Goal: Task Accomplishment & Management: Manage account settings

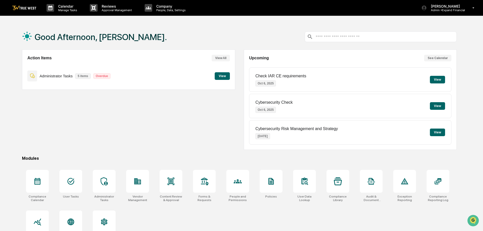
click at [223, 73] on button "View" at bounding box center [222, 76] width 15 height 8
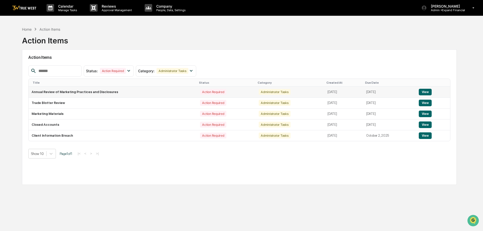
click at [431, 90] on button "View" at bounding box center [425, 92] width 13 height 7
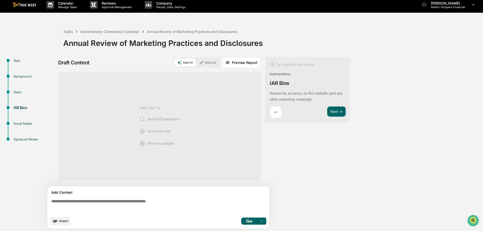
scroll to position [4, 0]
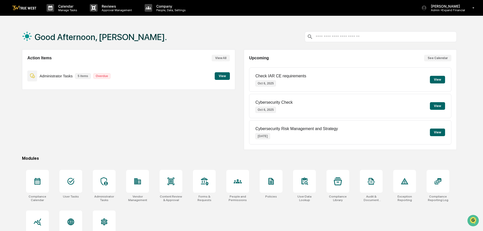
click at [226, 78] on button "View" at bounding box center [222, 76] width 15 height 8
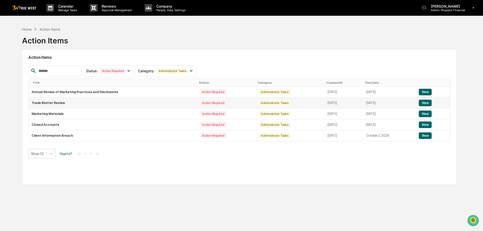
click at [426, 102] on button "View" at bounding box center [425, 102] width 13 height 7
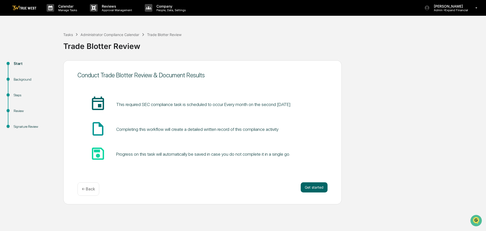
click at [90, 189] on p "← Back" at bounding box center [88, 188] width 13 height 5
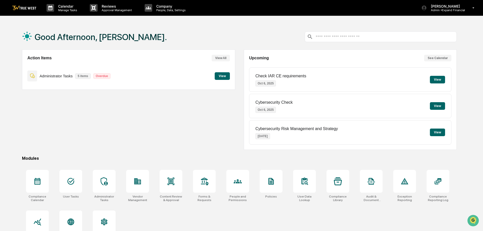
click at [219, 77] on button "View" at bounding box center [222, 76] width 15 height 8
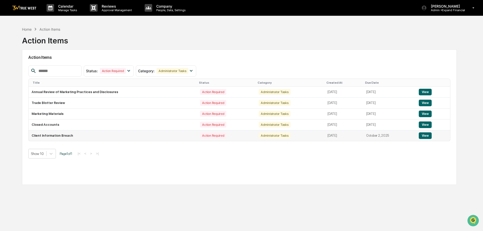
click at [426, 137] on button "View" at bounding box center [425, 135] width 13 height 7
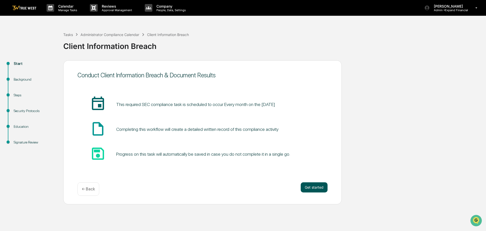
click at [309, 189] on button "Get started" at bounding box center [314, 187] width 27 height 10
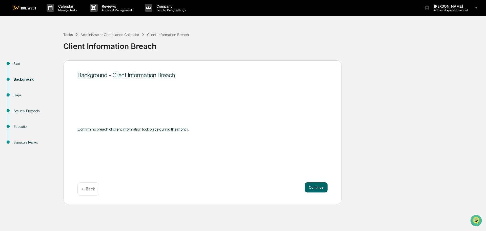
click at [309, 189] on button "Continue" at bounding box center [316, 187] width 23 height 10
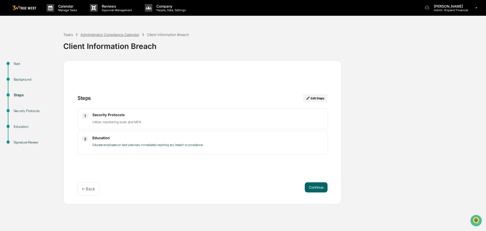
click at [93, 34] on div "Administrator Compliance Calendar" at bounding box center [109, 34] width 59 height 4
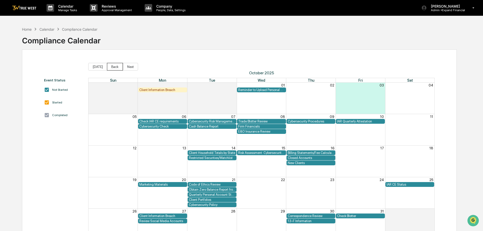
click at [110, 65] on button "Back" at bounding box center [115, 67] width 16 height 8
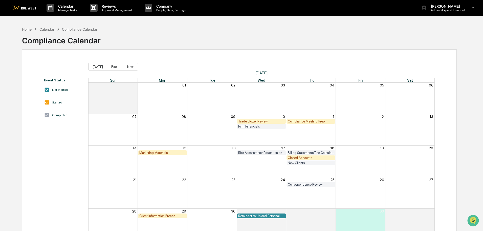
click at [156, 215] on div "Client Information Breach" at bounding box center [162, 216] width 47 height 4
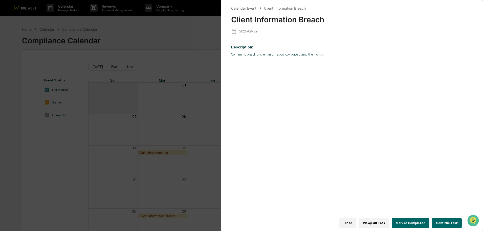
click at [356, 219] on button "Close" at bounding box center [348, 223] width 17 height 10
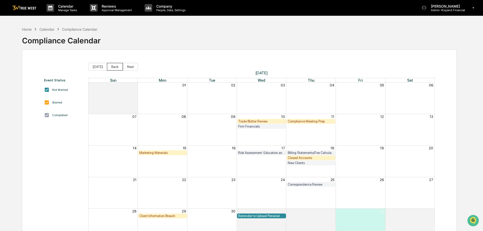
click at [112, 66] on button "Back" at bounding box center [115, 67] width 16 height 8
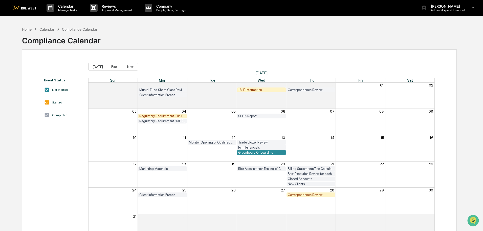
click at [159, 194] on div "Client Information Breach" at bounding box center [162, 195] width 47 height 4
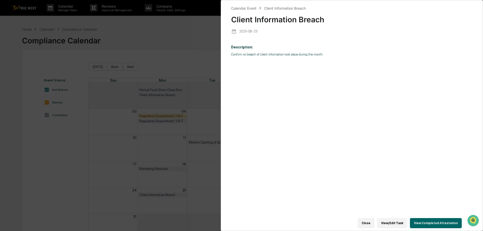
click at [427, 220] on button "View Completed Attestation" at bounding box center [436, 223] width 52 height 10
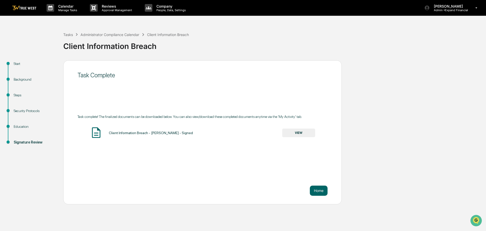
click at [297, 131] on button "VIEW" at bounding box center [298, 132] width 33 height 9
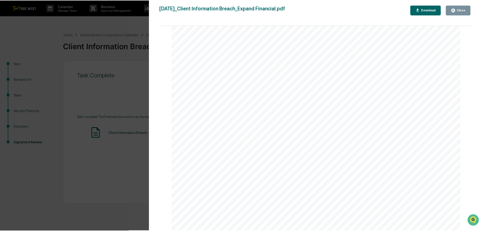
scroll to position [152, 0]
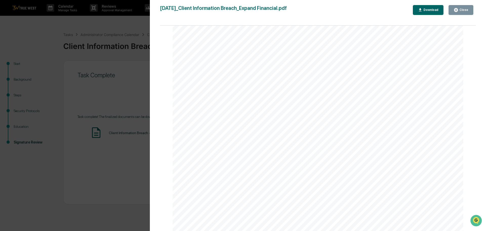
click at [458, 8] on icon "button" at bounding box center [456, 10] width 5 height 5
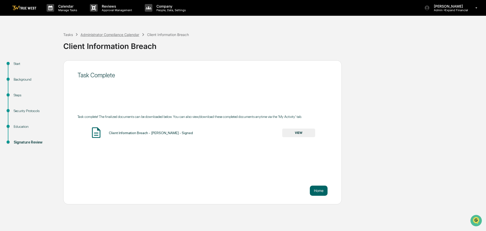
click at [89, 35] on div "Administrator Compliance Calendar" at bounding box center [109, 34] width 59 height 4
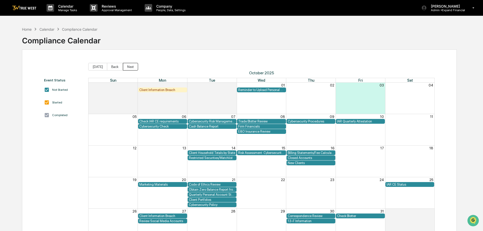
click at [127, 68] on button "Next" at bounding box center [130, 67] width 15 height 8
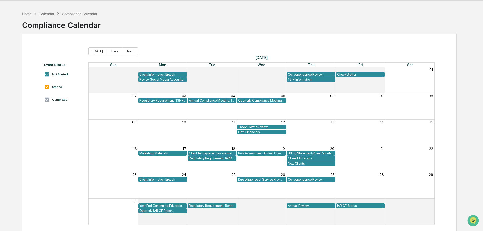
scroll to position [24, 0]
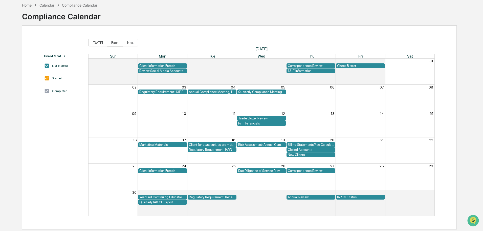
click at [110, 42] on button "Back" at bounding box center [115, 43] width 16 height 8
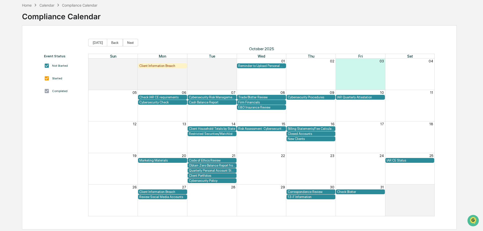
click at [163, 67] on div "Client Information Breach" at bounding box center [162, 66] width 47 height 4
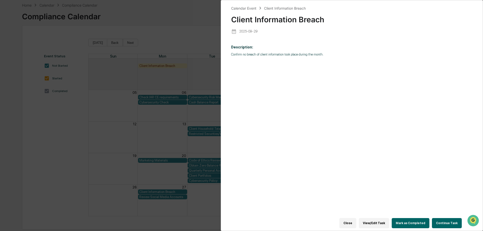
click at [442, 221] on button "Continue Task" at bounding box center [447, 223] width 30 height 10
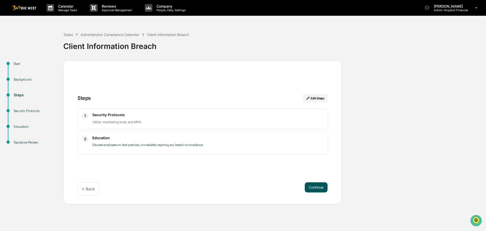
click at [311, 186] on button "Continue" at bounding box center [316, 187] width 23 height 10
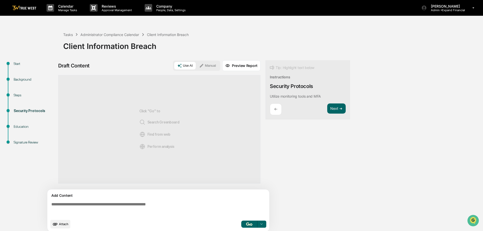
click at [139, 205] on textarea at bounding box center [159, 209] width 220 height 18
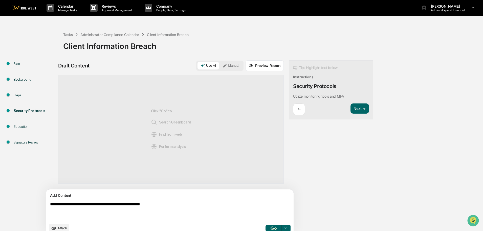
type textarea "**********"
click at [266, 224] on button "button" at bounding box center [274, 227] width 16 height 7
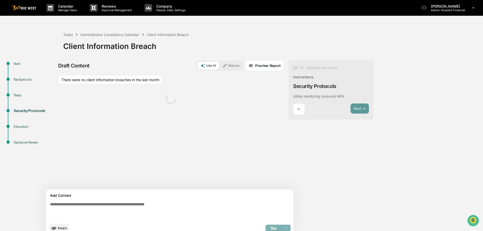
scroll to position [8, 0]
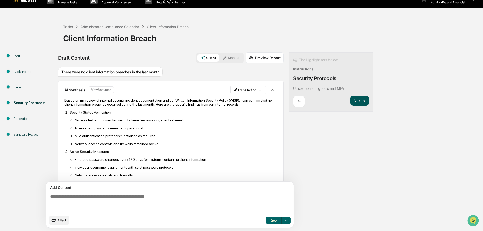
click at [351, 100] on button "Next ➔" at bounding box center [360, 100] width 18 height 10
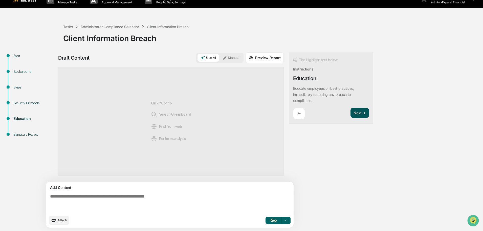
click at [351, 111] on button "Next ➔" at bounding box center [360, 113] width 18 height 10
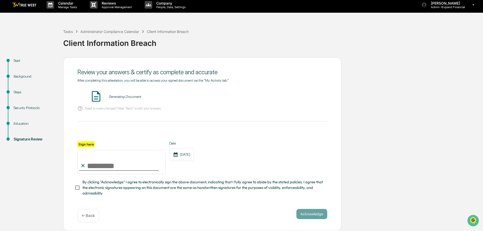
scroll to position [5, 0]
click at [89, 213] on p "← Back" at bounding box center [88, 215] width 13 height 5
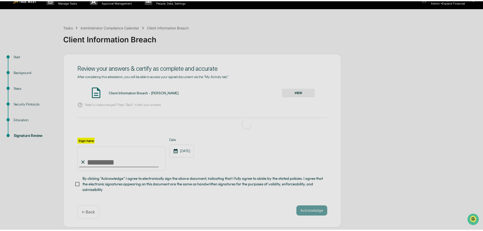
scroll to position [4, 0]
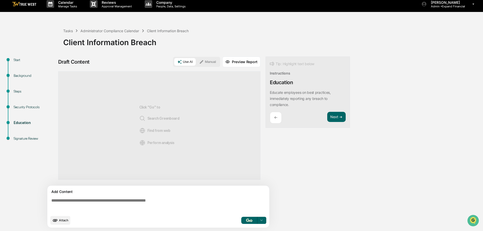
click at [100, 203] on textarea at bounding box center [159, 205] width 220 height 18
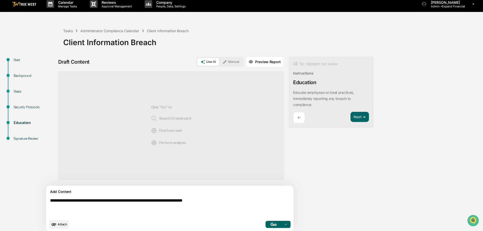
type textarea "**********"
click at [266, 224] on button "button" at bounding box center [274, 223] width 16 height 7
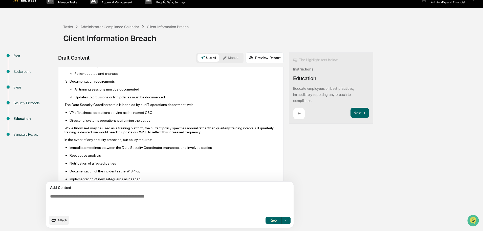
scroll to position [113, 0]
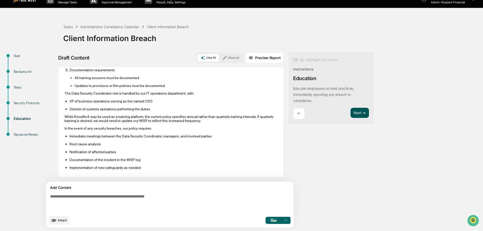
click at [351, 112] on button "Next ➔" at bounding box center [360, 113] width 18 height 10
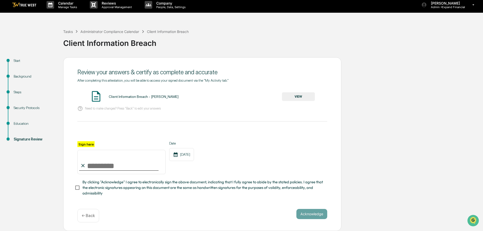
click at [85, 219] on div "← Back" at bounding box center [88, 215] width 22 height 13
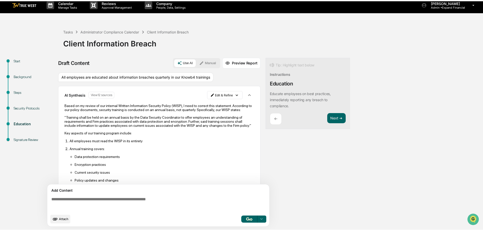
scroll to position [4, 0]
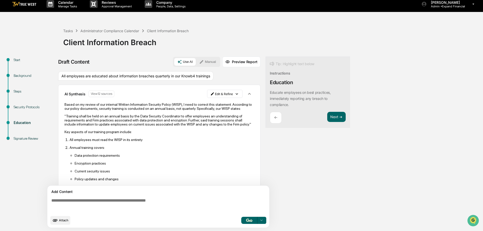
click at [211, 76] on div "All employees are educated about information breaches quarterly in our Knowb4 t…" at bounding box center [135, 76] width 155 height 10
click at [236, 94] on html "Calendar Manage Tasks Reviews Approval Management Company People, Data, Setting…" at bounding box center [243, 111] width 486 height 231
click at [295, 147] on html "Calendar Manage Tasks Reviews Approval Management Company People, Data, Setting…" at bounding box center [243, 111] width 486 height 231
click at [337, 116] on button "Next ➔" at bounding box center [337, 117] width 18 height 10
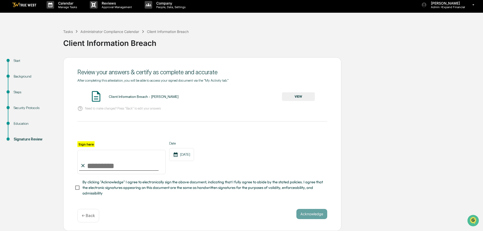
click at [289, 93] on button "VIEW" at bounding box center [298, 96] width 33 height 9
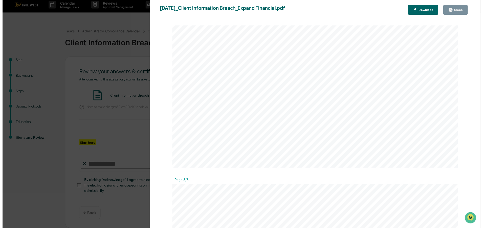
scroll to position [585, 0]
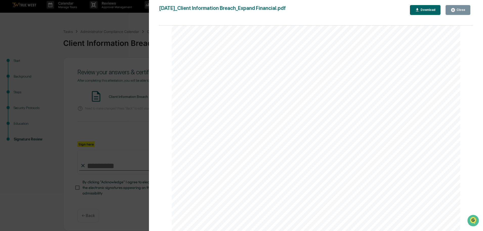
click at [457, 11] on div "Close" at bounding box center [461, 10] width 10 height 4
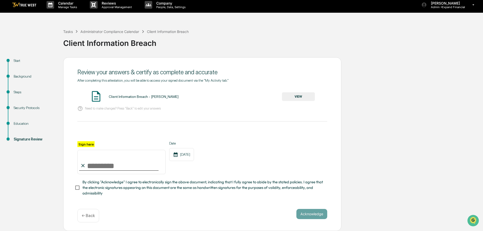
drag, startPoint x: 94, startPoint y: 161, endPoint x: 97, endPoint y: 148, distance: 13.7
click at [94, 159] on input "Sign here" at bounding box center [121, 162] width 88 height 24
type input "**********"
click at [309, 214] on button "Acknowledge" at bounding box center [312, 214] width 31 height 10
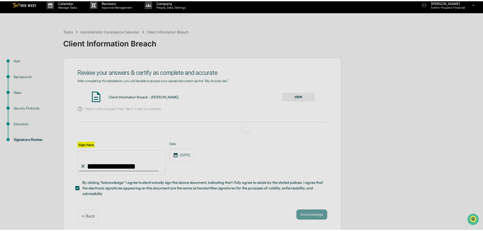
scroll to position [0, 0]
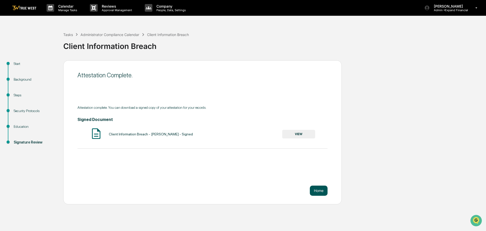
click at [316, 192] on button "Home" at bounding box center [319, 190] width 18 height 10
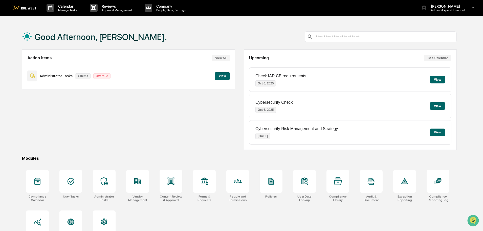
click at [223, 75] on button "View" at bounding box center [222, 76] width 15 height 8
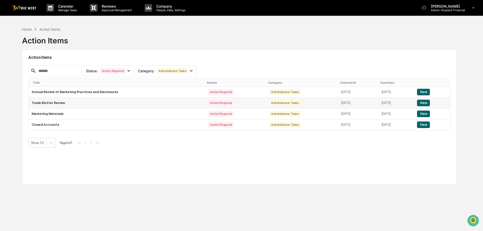
click at [429, 100] on button "View" at bounding box center [423, 102] width 13 height 7
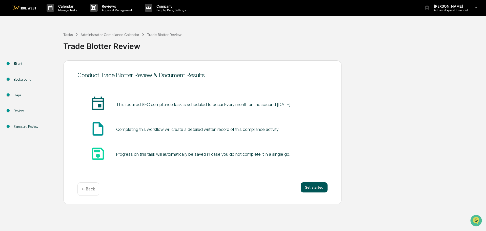
click at [311, 184] on button "Get started" at bounding box center [314, 187] width 27 height 10
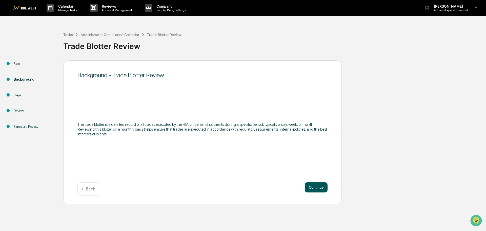
click at [312, 190] on button "Continue" at bounding box center [316, 187] width 23 height 10
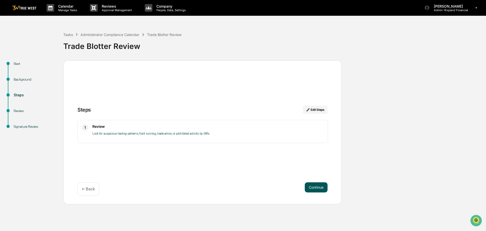
click at [316, 185] on button "Continue" at bounding box center [316, 187] width 23 height 10
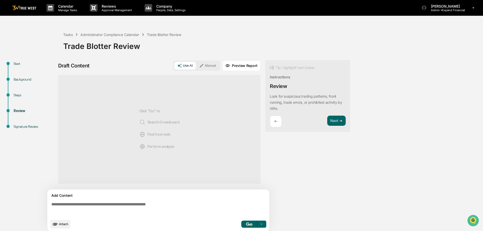
click at [126, 204] on textarea at bounding box center [159, 209] width 220 height 18
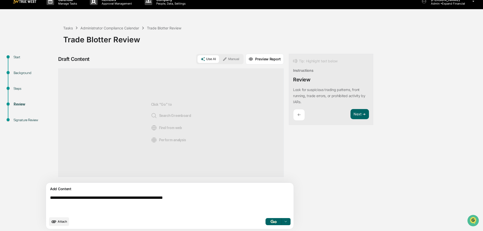
scroll to position [8, 0]
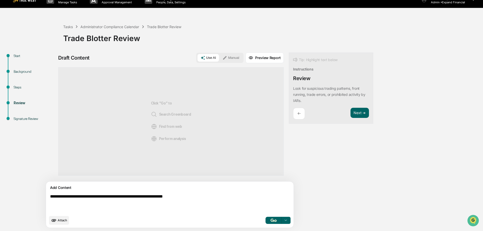
type textarea "**********"
click at [63, 220] on span "Attach" at bounding box center [62, 220] width 9 height 4
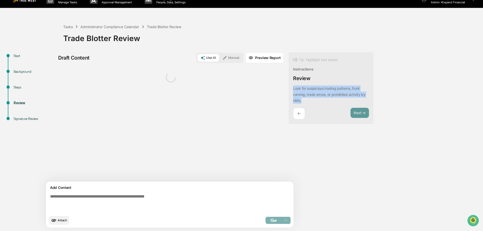
drag, startPoint x: 271, startPoint y: 87, endPoint x: 311, endPoint y: 101, distance: 42.7
click at [311, 101] on div "Look for suspicious trading patterns, front running, trade errors, or prohibite…" at bounding box center [331, 94] width 76 height 18
copy p "Look for suspicious trading patterns, front running, trade errors, or prohibite…"
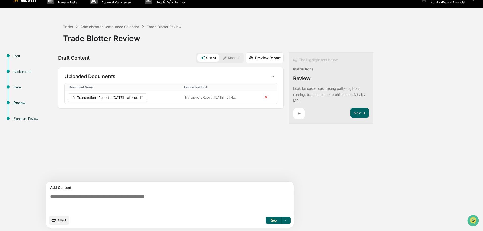
click at [123, 198] on textarea at bounding box center [158, 203] width 220 height 22
paste textarea "**********"
click at [51, 194] on textarea "**********" at bounding box center [158, 203] width 220 height 22
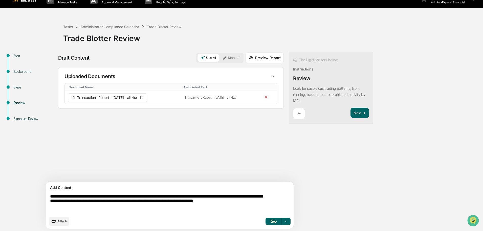
click at [79, 202] on textarea "**********" at bounding box center [158, 203] width 220 height 23
drag, startPoint x: 104, startPoint y: 201, endPoint x: 141, endPoint y: 208, distance: 37.5
click at [141, 208] on textarea "**********" at bounding box center [158, 203] width 220 height 23
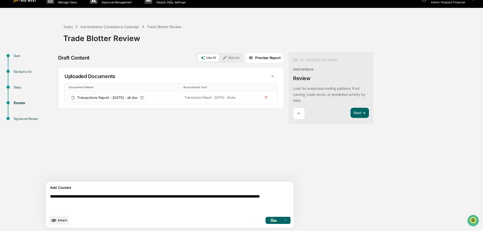
type textarea "**********"
click at [271, 219] on img "button" at bounding box center [274, 219] width 6 height 3
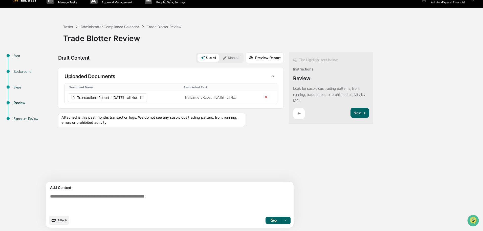
click at [210, 118] on div "Attached is this past months transaction logs. We do not see any suspicious tra…" at bounding box center [151, 119] width 187 height 14
click at [215, 119] on div "Attached is this past months transaction logs. We do not see any suspicious tra…" at bounding box center [151, 119] width 187 height 14
click at [198, 57] on button "Use AI" at bounding box center [209, 58] width 22 height 8
click at [351, 116] on button "Next ➔" at bounding box center [360, 113] width 18 height 10
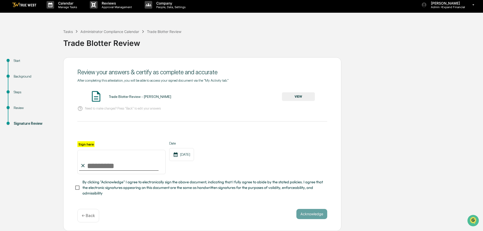
click at [294, 94] on button "VIEW" at bounding box center [298, 96] width 33 height 9
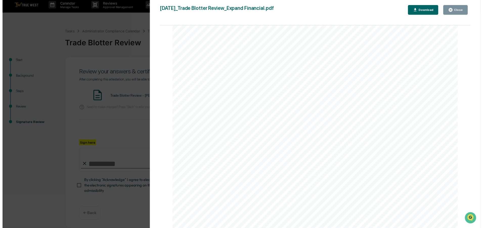
scroll to position [0, 0]
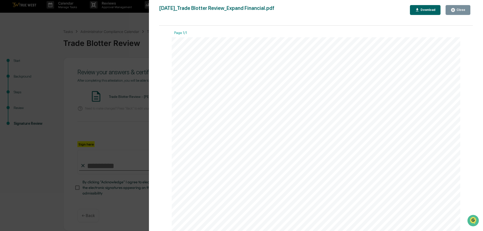
click at [453, 12] on icon "button" at bounding box center [453, 10] width 5 height 5
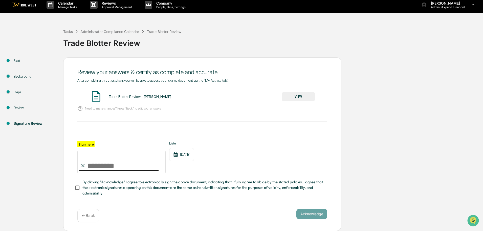
click at [112, 162] on input "Sign here" at bounding box center [121, 162] width 88 height 24
type input "**********"
click at [319, 213] on button "Acknowledge" at bounding box center [312, 214] width 31 height 10
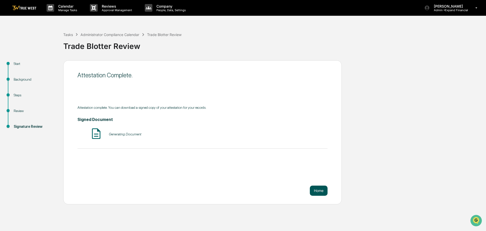
click at [317, 192] on button "Home" at bounding box center [319, 190] width 18 height 10
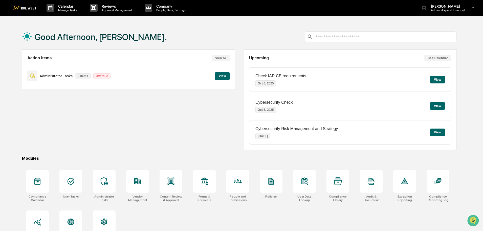
click at [222, 78] on button "View" at bounding box center [222, 76] width 15 height 8
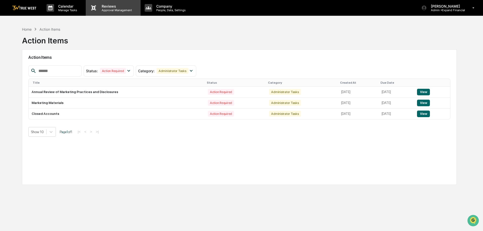
click at [116, 8] on p "Reviews" at bounding box center [116, 6] width 37 height 4
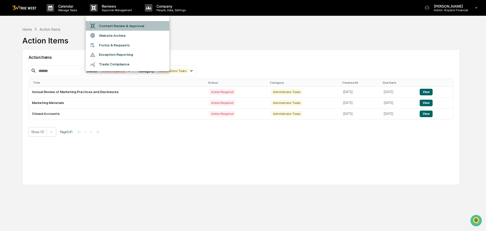
click at [114, 27] on li "Content Review & Approval" at bounding box center [128, 26] width 84 height 10
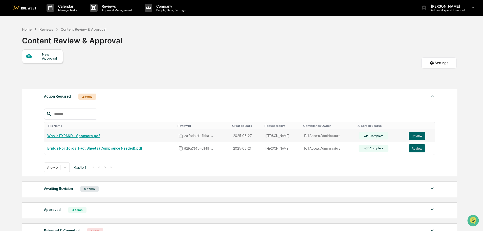
click at [90, 136] on link "Who is EXPAND - Sponsors.pdf" at bounding box center [73, 136] width 53 height 4
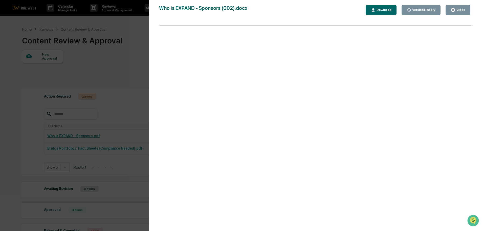
click at [460, 7] on button "Close" at bounding box center [458, 10] width 25 height 10
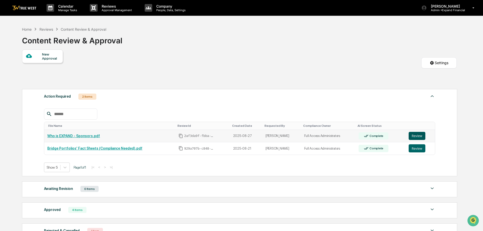
click at [414, 134] on button "Review" at bounding box center [417, 136] width 17 height 8
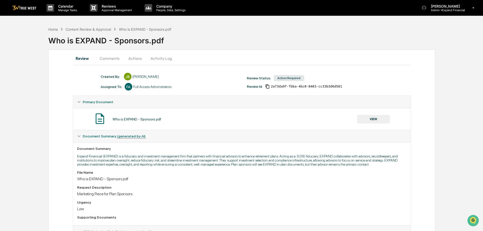
click at [136, 59] on button "Actions" at bounding box center [135, 58] width 23 height 12
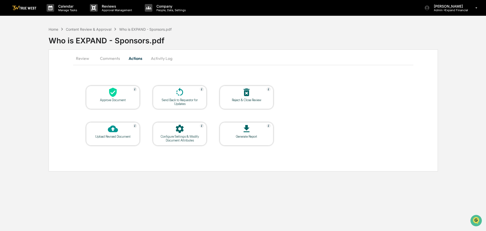
click at [119, 131] on div at bounding box center [113, 129] width 51 height 11
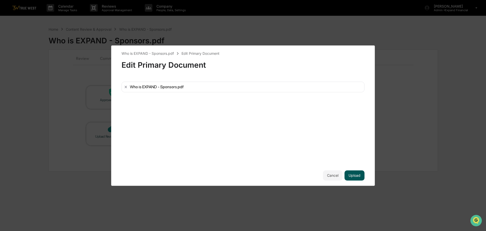
click at [352, 175] on button "Upload" at bounding box center [354, 175] width 20 height 10
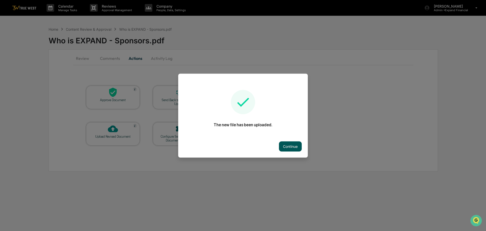
click at [283, 141] on button "Continue" at bounding box center [290, 146] width 23 height 10
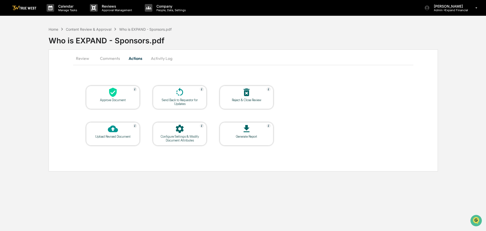
click at [84, 60] on button "Review" at bounding box center [84, 58] width 23 height 12
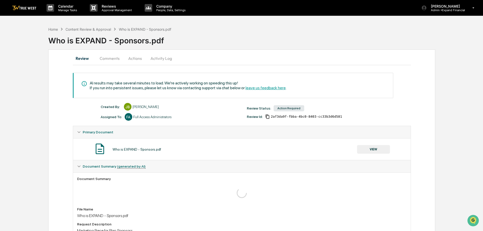
click at [129, 57] on button "Actions" at bounding box center [135, 58] width 23 height 12
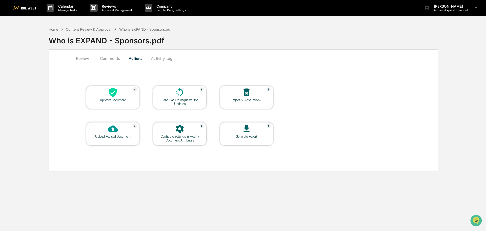
click at [112, 59] on button "Comments" at bounding box center [110, 58] width 28 height 12
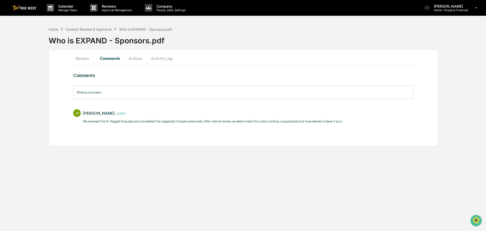
click at [90, 59] on button "Review" at bounding box center [84, 58] width 23 height 12
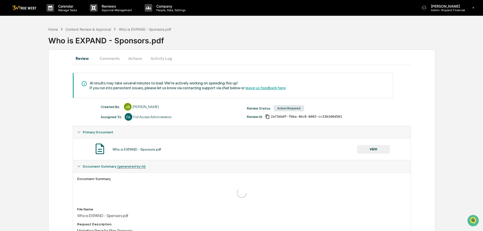
click at [137, 57] on button "Actions" at bounding box center [135, 58] width 23 height 12
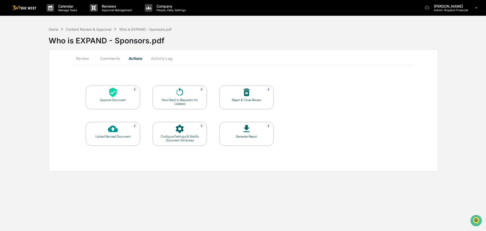
click at [116, 91] on icon at bounding box center [113, 92] width 8 height 9
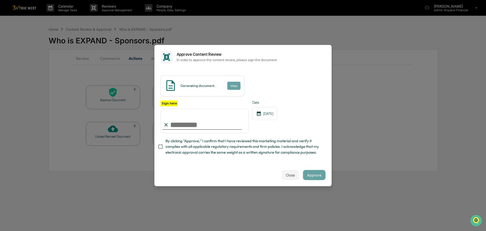
click at [187, 119] on input "Sign here" at bounding box center [204, 121] width 88 height 24
type input "**********"
click at [310, 175] on button "Approve" at bounding box center [314, 175] width 23 height 10
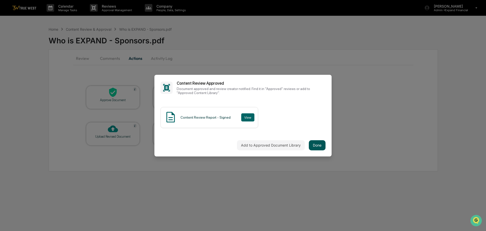
click at [310, 145] on button "Done" at bounding box center [317, 145] width 17 height 10
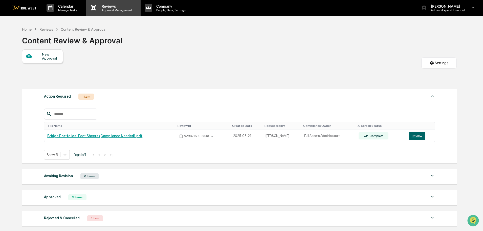
click at [107, 9] on p "Approval Management" at bounding box center [116, 10] width 37 height 4
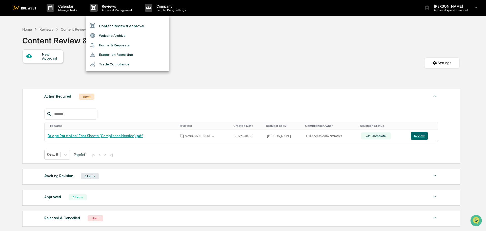
click at [75, 196] on div at bounding box center [243, 115] width 486 height 231
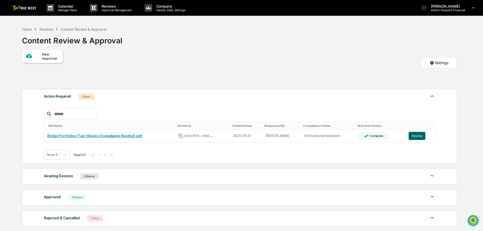
click at [430, 196] on img at bounding box center [432, 196] width 6 height 6
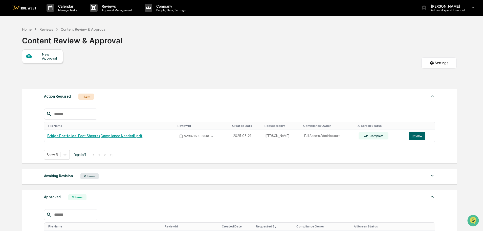
click at [29, 30] on div "Home" at bounding box center [27, 29] width 10 height 4
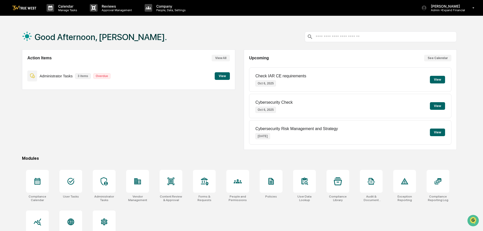
click at [222, 76] on button "View" at bounding box center [222, 76] width 15 height 8
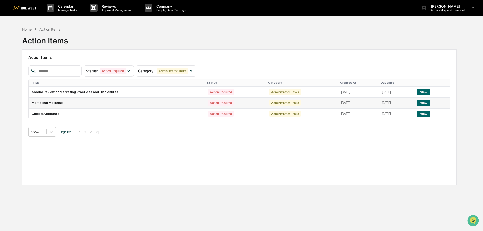
click at [428, 102] on button "View" at bounding box center [423, 102] width 13 height 7
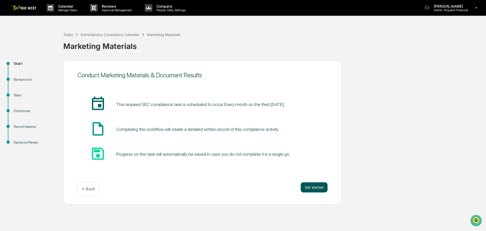
click at [320, 187] on button "Get started" at bounding box center [314, 187] width 27 height 10
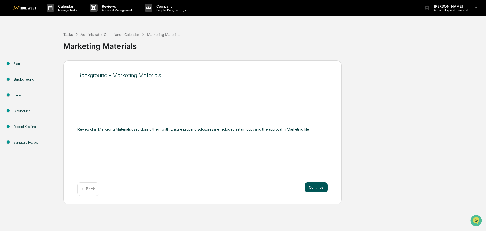
click at [319, 186] on button "Continue" at bounding box center [316, 187] width 23 height 10
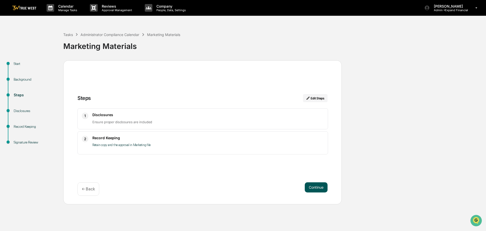
click at [314, 188] on button "Continue" at bounding box center [316, 187] width 23 height 10
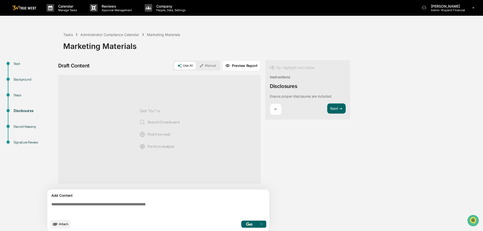
click at [153, 205] on textarea at bounding box center [159, 209] width 220 height 18
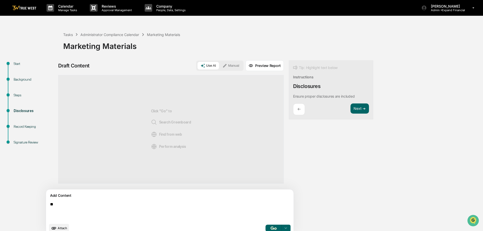
type textarea "*"
type textarea "**********"
click at [266, 225] on button "button" at bounding box center [274, 227] width 16 height 7
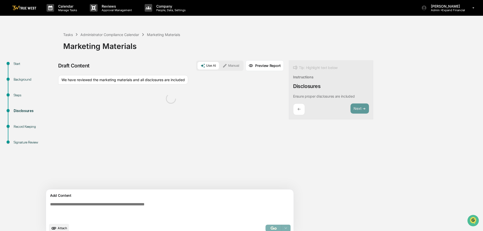
scroll to position [8, 0]
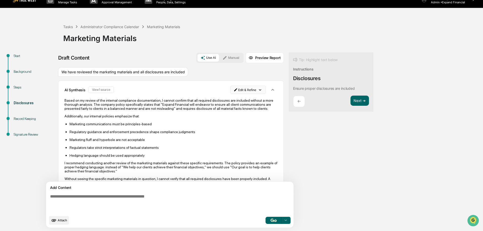
click at [233, 91] on html "Calendar Manage Tasks Reviews Approval Management Company People, Data, Setting…" at bounding box center [241, 107] width 483 height 231
click at [229, 109] on div "Delete Result" at bounding box center [222, 108] width 37 height 8
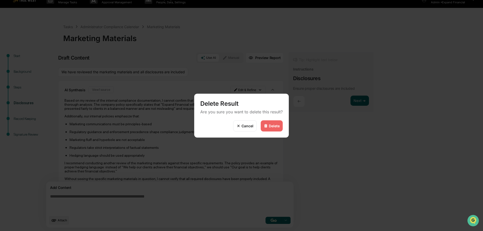
click at [276, 123] on div "Delete" at bounding box center [272, 125] width 22 height 11
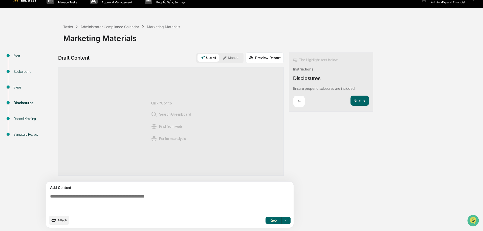
click at [100, 200] on textarea at bounding box center [158, 203] width 220 height 22
click at [220, 58] on button "Manual" at bounding box center [231, 58] width 23 height 8
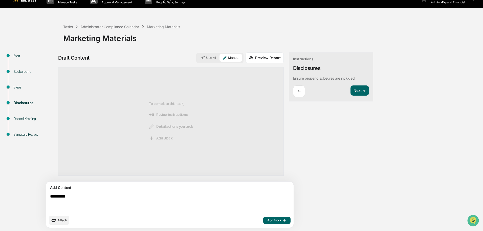
click at [97, 199] on textarea "**********" at bounding box center [158, 203] width 220 height 22
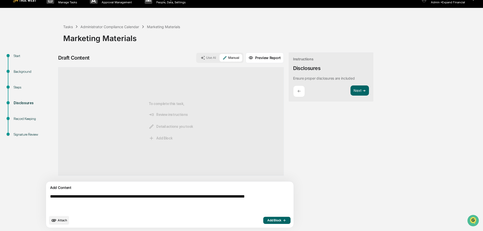
type textarea "**********"
click at [268, 219] on span "Add Block" at bounding box center [277, 220] width 19 height 4
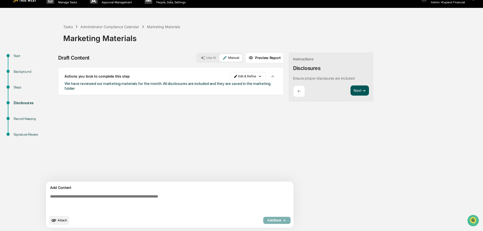
click at [351, 95] on button "Next ➔" at bounding box center [360, 90] width 18 height 10
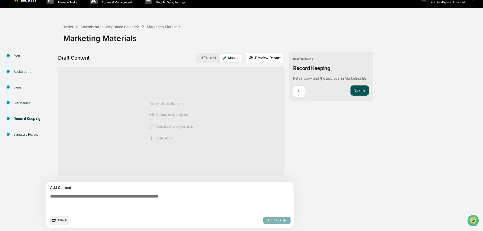
click at [351, 95] on button "Next ➔" at bounding box center [360, 90] width 18 height 10
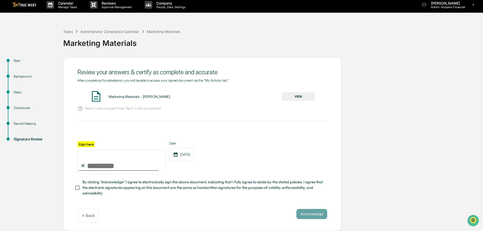
click at [294, 96] on button "VIEW" at bounding box center [298, 96] width 33 height 9
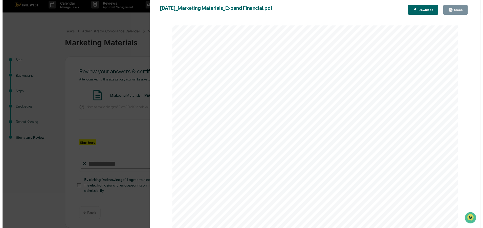
scroll to position [76, 0]
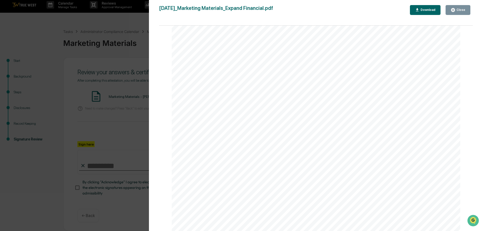
click at [461, 7] on button "Close" at bounding box center [458, 10] width 25 height 10
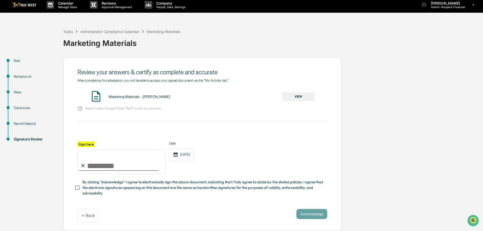
click at [112, 166] on input "Sign here" at bounding box center [121, 162] width 88 height 24
type input "**********"
click at [313, 213] on button "Acknowledge" at bounding box center [312, 214] width 31 height 10
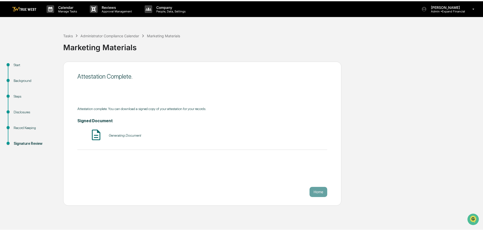
scroll to position [0, 0]
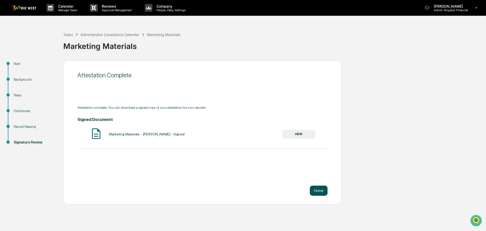
click at [319, 190] on button "Home" at bounding box center [319, 190] width 18 height 10
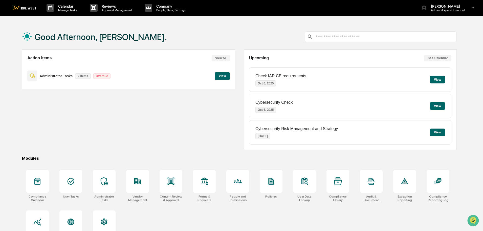
click at [224, 76] on button "View" at bounding box center [222, 76] width 15 height 8
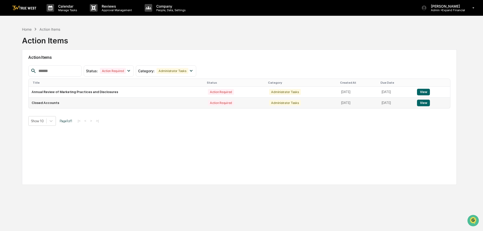
click at [426, 101] on button "View" at bounding box center [423, 102] width 13 height 7
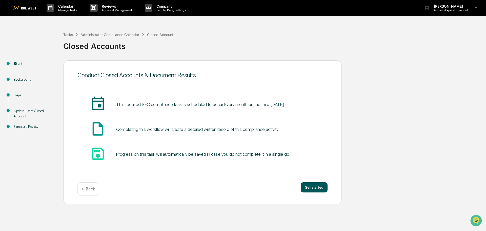
click at [307, 186] on button "Get started" at bounding box center [314, 187] width 27 height 10
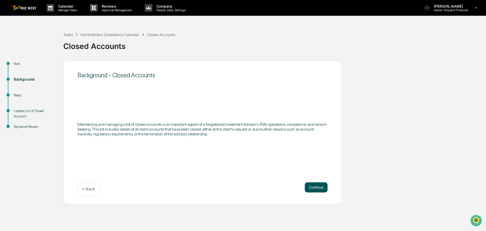
click at [316, 185] on button "Continue" at bounding box center [316, 187] width 23 height 10
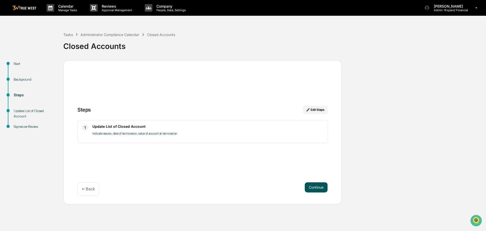
click at [313, 185] on button "Continue" at bounding box center [316, 187] width 23 height 10
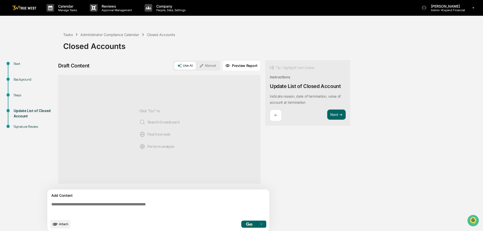
click at [120, 204] on textarea at bounding box center [159, 209] width 220 height 18
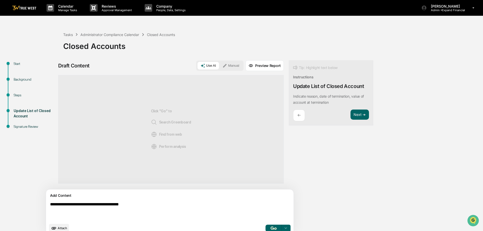
type textarea "**********"
click at [271, 227] on img "button" at bounding box center [274, 227] width 6 height 3
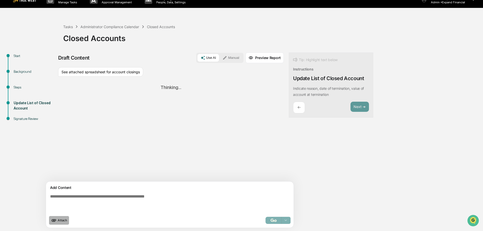
click at [64, 221] on span "Attach" at bounding box center [62, 220] width 9 height 4
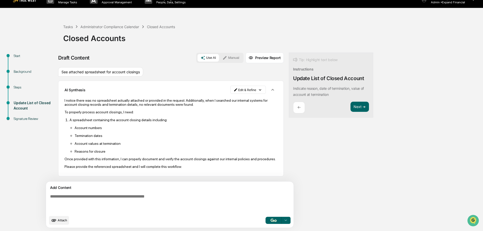
scroll to position [48, 0]
click at [236, 84] on html "Calendar Manage Tasks Reviews Approval Management Company People, Data, Setting…" at bounding box center [243, 107] width 486 height 231
click at [225, 105] on div "Delete Result" at bounding box center [222, 105] width 37 height 8
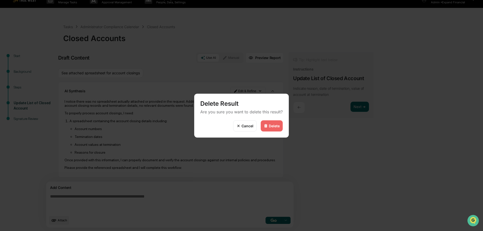
click at [277, 124] on div "Delete" at bounding box center [274, 126] width 11 height 4
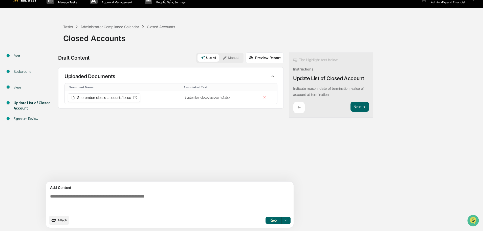
scroll to position [0, 0]
click at [179, 196] on textarea at bounding box center [158, 203] width 220 height 22
type textarea "**********"
click at [266, 218] on button "button" at bounding box center [274, 219] width 16 height 7
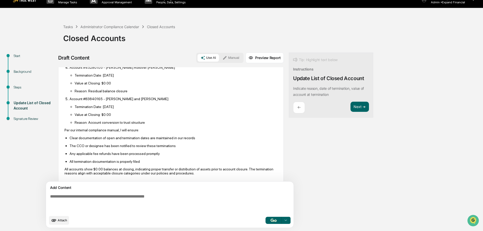
scroll to position [190, 0]
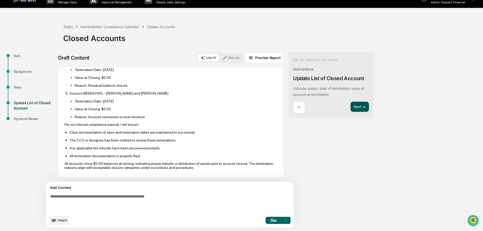
click at [351, 102] on button "Next ➔" at bounding box center [360, 106] width 18 height 10
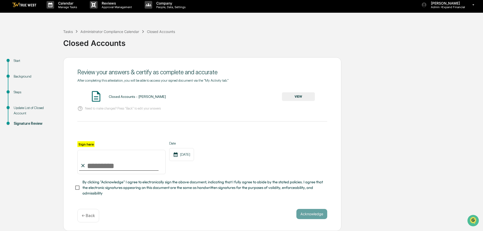
click at [300, 95] on button "VIEW" at bounding box center [298, 96] width 33 height 9
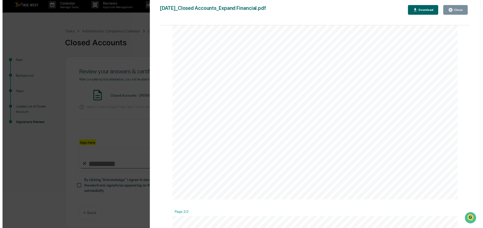
scroll to position [253, 0]
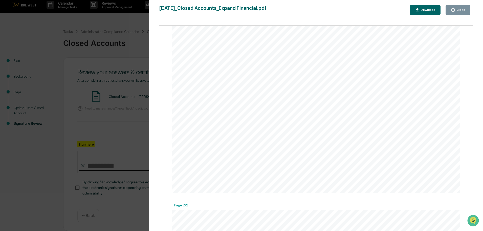
click at [455, 9] on icon "button" at bounding box center [453, 10] width 5 height 5
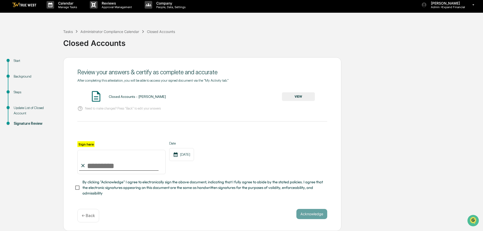
click at [99, 161] on input "Sign here" at bounding box center [121, 162] width 88 height 24
type input "**********"
click at [317, 209] on button "Acknowledge" at bounding box center [312, 214] width 31 height 10
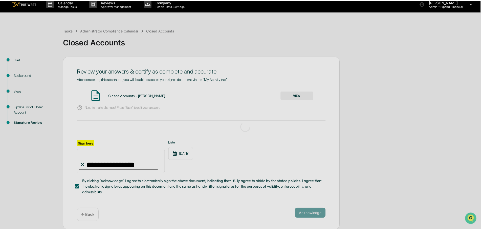
scroll to position [0, 0]
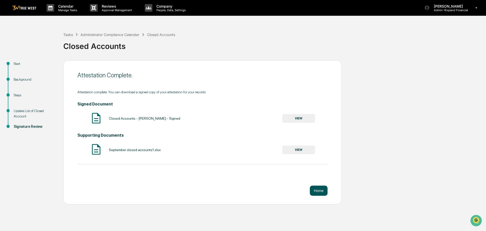
click at [316, 190] on button "Home" at bounding box center [319, 190] width 18 height 10
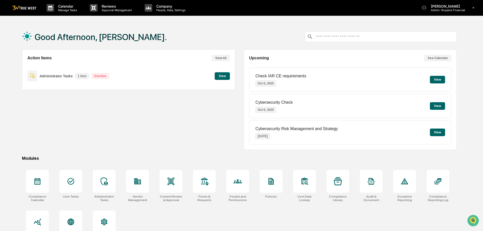
click at [220, 77] on button "View" at bounding box center [222, 76] width 15 height 8
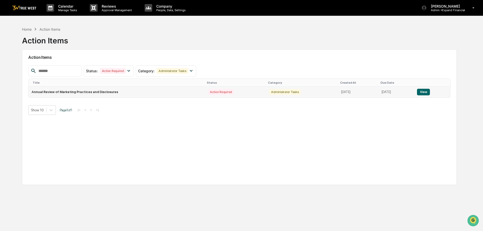
click at [420, 93] on button "View" at bounding box center [423, 92] width 13 height 7
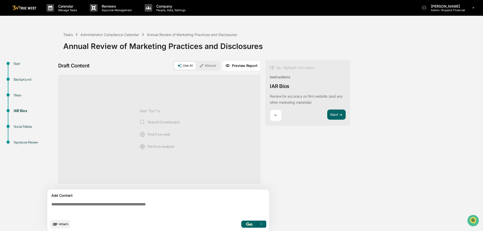
click at [124, 205] on textarea at bounding box center [159, 209] width 220 height 18
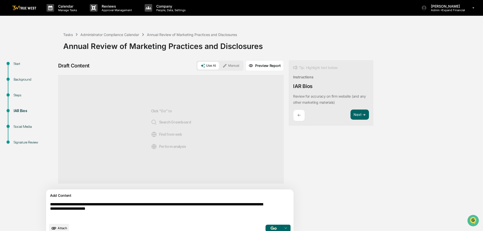
type textarea "**********"
click at [271, 226] on img "button" at bounding box center [274, 227] width 6 height 3
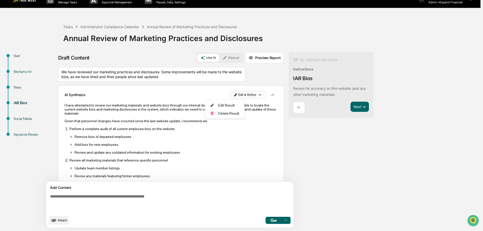
click at [236, 95] on html "Calendar Manage Tasks Reviews Approval Management Company People, Data, Setting…" at bounding box center [241, 107] width 483 height 231
click at [224, 114] on div "Delete Result" at bounding box center [222, 113] width 37 height 8
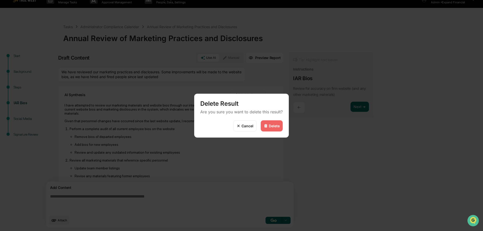
click at [270, 127] on div "Delete" at bounding box center [274, 126] width 11 height 4
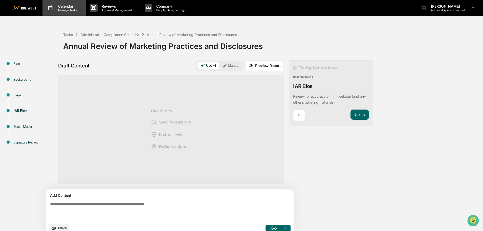
click at [68, 9] on p "Manage Tasks" at bounding box center [67, 10] width 26 height 4
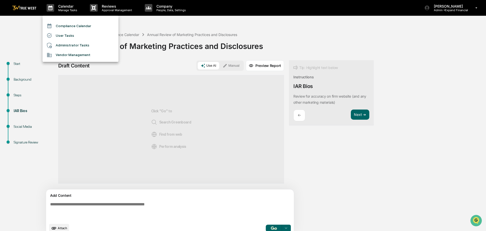
click at [66, 43] on li "Administrator Tasks" at bounding box center [81, 45] width 76 height 10
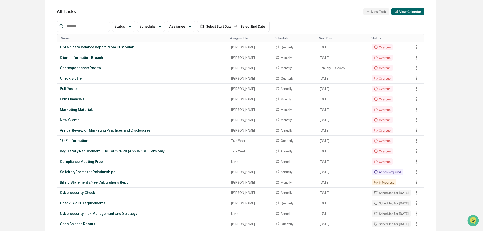
scroll to position [51, 0]
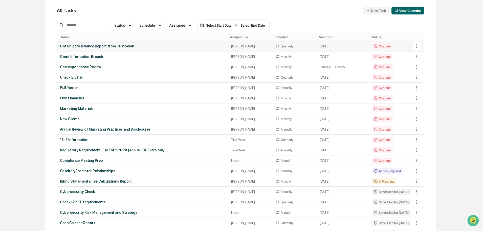
click at [107, 45] on div "Obtain Zero Balance Report from Custodian" at bounding box center [142, 46] width 165 height 4
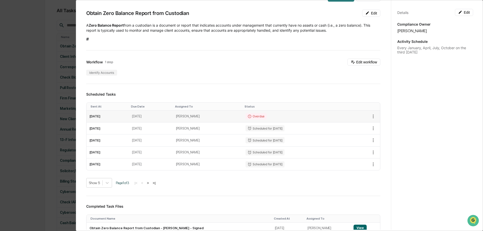
scroll to position [25, 0]
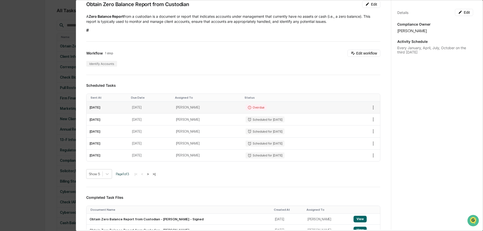
click at [171, 107] on td "[DATE]" at bounding box center [151, 107] width 44 height 12
click at [371, 107] on icon "button" at bounding box center [374, 108] width 6 height 6
click at [332, 107] on div at bounding box center [243, 115] width 486 height 231
click at [102, 108] on td "[DATE]" at bounding box center [108, 107] width 43 height 12
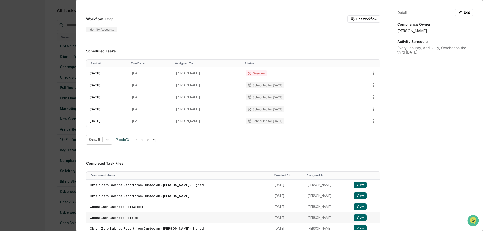
scroll to position [51, 0]
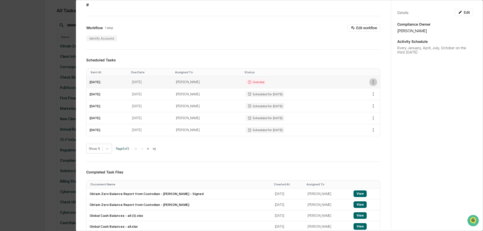
click at [371, 81] on icon "button" at bounding box center [374, 82] width 6 height 6
click at [379, 90] on li "Mark as Completed" at bounding box center [388, 90] width 42 height 9
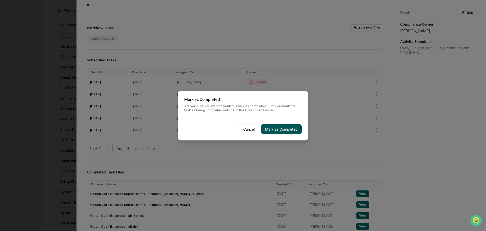
click at [279, 126] on button "Mark as Completed" at bounding box center [281, 129] width 41 height 10
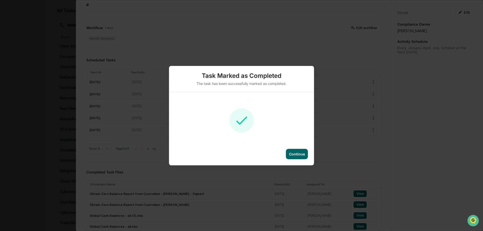
click at [298, 153] on div "Continue" at bounding box center [297, 154] width 16 height 4
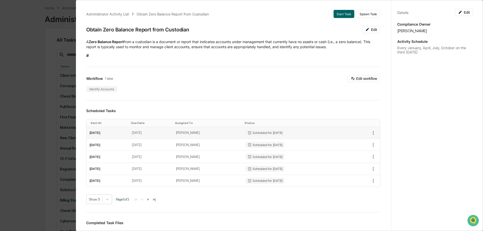
scroll to position [0, 0]
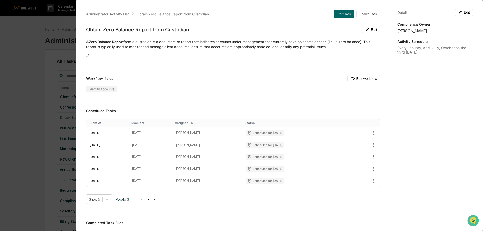
click at [102, 14] on div "Administrator Activity List" at bounding box center [107, 14] width 43 height 4
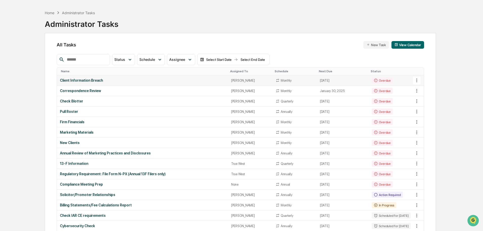
scroll to position [25, 0]
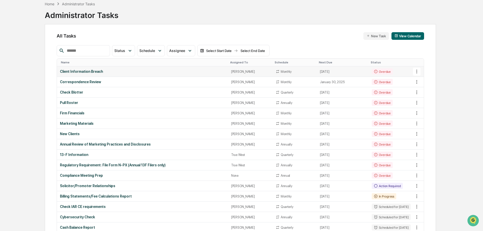
click at [416, 70] on icon at bounding box center [417, 72] width 6 height 6
click at [430, 98] on li "Delete Task" at bounding box center [436, 98] width 40 height 9
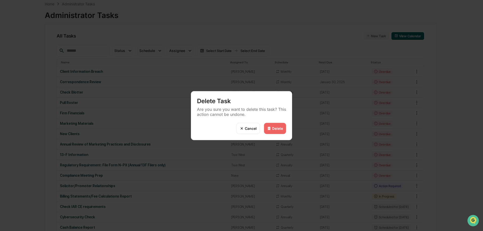
click at [249, 127] on div "Cancel" at bounding box center [251, 128] width 12 height 4
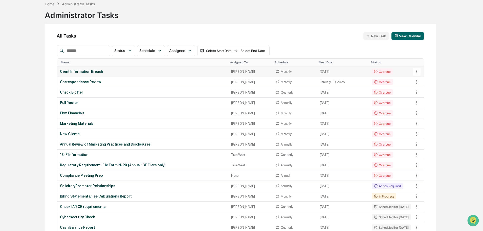
click at [416, 71] on icon at bounding box center [417, 72] width 6 height 6
click at [430, 79] on li "View Task" at bounding box center [436, 80] width 40 height 9
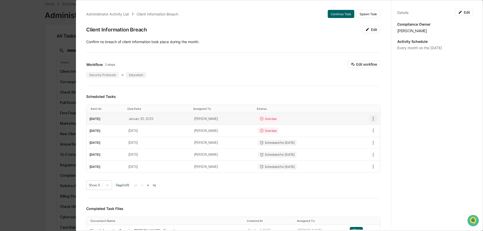
click at [373, 118] on icon "button" at bounding box center [373, 119] width 1 height 4
click at [376, 127] on li "Mark as Completed" at bounding box center [388, 126] width 42 height 9
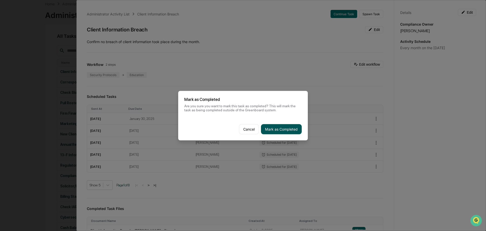
click at [290, 127] on button "Mark as Completed" at bounding box center [281, 129] width 41 height 10
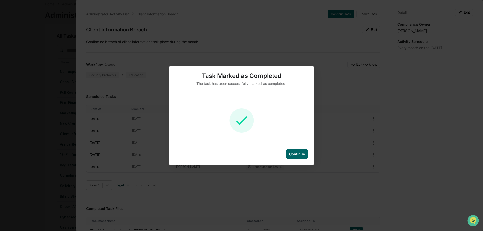
click at [298, 152] on div "Continue" at bounding box center [297, 154] width 16 height 4
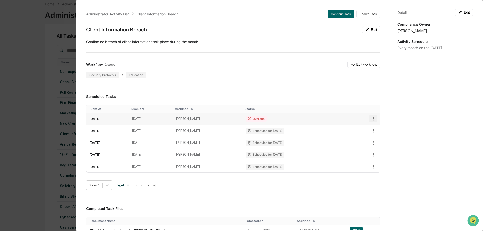
click at [371, 118] on icon "button" at bounding box center [374, 119] width 6 height 6
click at [382, 128] on li "Mark as Completed" at bounding box center [388, 126] width 42 height 9
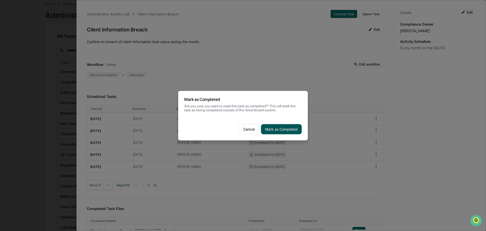
click at [292, 127] on button "Mark as Completed" at bounding box center [281, 129] width 41 height 10
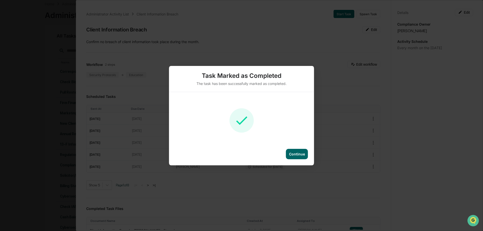
click at [297, 153] on div "Continue" at bounding box center [297, 154] width 16 height 4
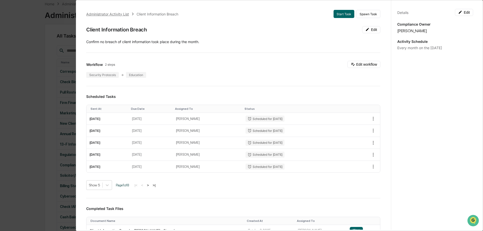
click at [111, 16] on div "Administrator Activity List" at bounding box center [107, 14] width 43 height 4
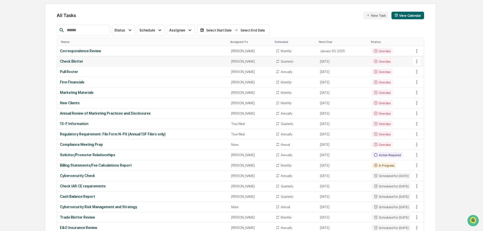
scroll to position [51, 0]
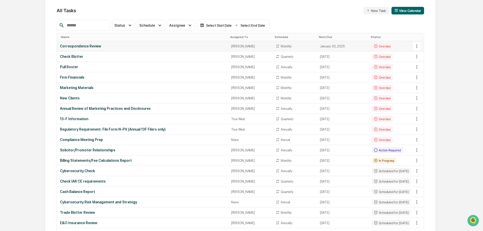
click at [417, 47] on icon at bounding box center [417, 46] width 6 height 6
click at [425, 55] on li "View Task" at bounding box center [436, 54] width 40 height 9
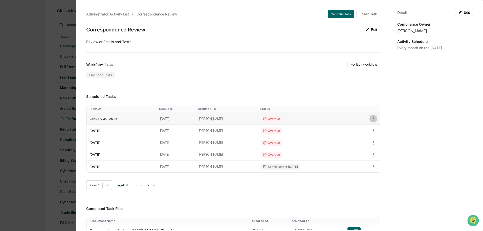
click at [371, 119] on icon "button" at bounding box center [374, 119] width 6 height 6
click at [379, 129] on li "Mark as Completed" at bounding box center [388, 126] width 42 height 9
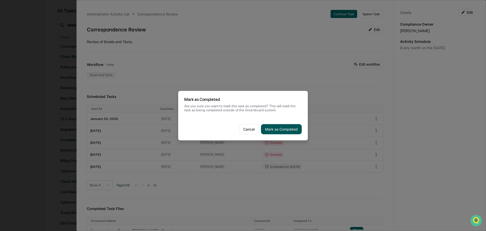
click at [290, 127] on button "Mark as Completed" at bounding box center [281, 129] width 41 height 10
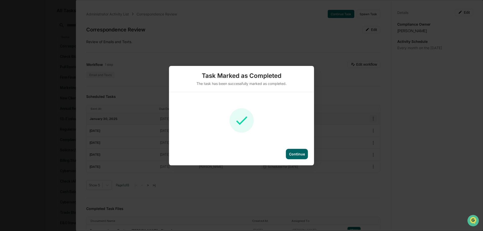
click at [369, 117] on div "Task Marked as Completed The task has been successfully marked as completed. Co…" at bounding box center [241, 115] width 483 height 231
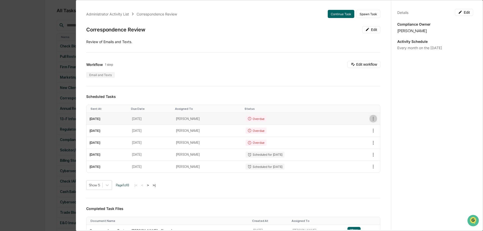
click at [371, 119] on icon "button" at bounding box center [374, 119] width 6 height 6
click at [382, 129] on li "Mark as Completed" at bounding box center [388, 126] width 42 height 9
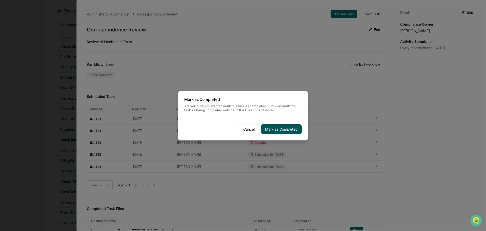
click at [291, 127] on button "Mark as Completed" at bounding box center [281, 129] width 41 height 10
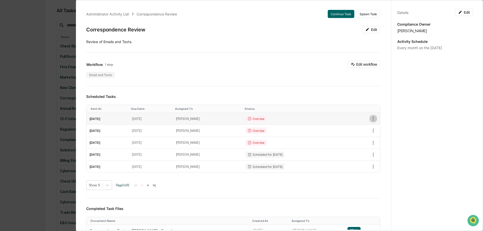
click at [371, 119] on icon "button" at bounding box center [374, 119] width 6 height 6
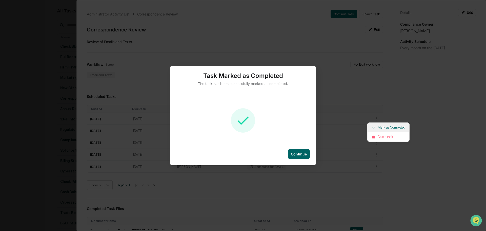
click at [378, 129] on li "Mark as Completed" at bounding box center [388, 126] width 42 height 9
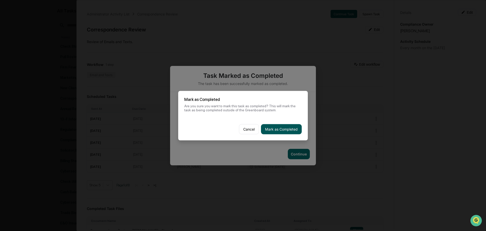
click at [272, 124] on button "Mark as Completed" at bounding box center [281, 129] width 41 height 10
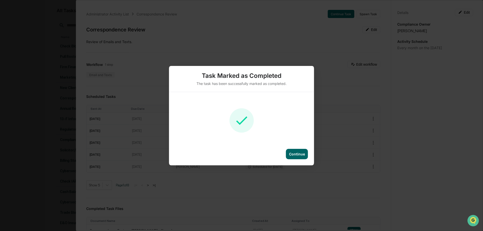
click at [295, 156] on div "Continue" at bounding box center [297, 154] width 16 height 4
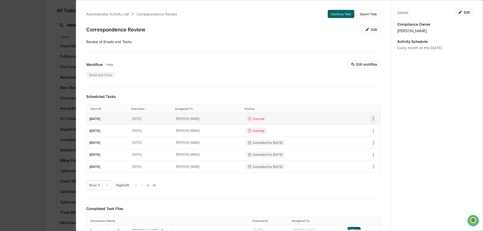
click at [371, 120] on icon "button" at bounding box center [374, 119] width 6 height 6
click at [383, 126] on li "Mark as Completed" at bounding box center [388, 126] width 42 height 9
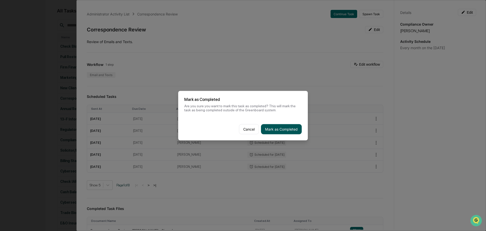
click at [281, 127] on button "Mark as Completed" at bounding box center [281, 129] width 41 height 10
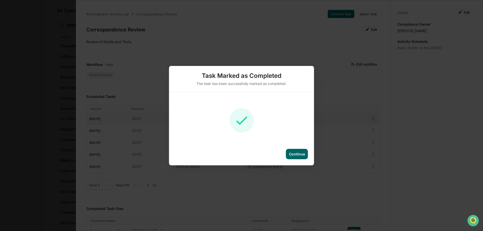
click at [367, 116] on div "Task Marked as Completed The task has been successfully marked as completed. Co…" at bounding box center [241, 115] width 483 height 231
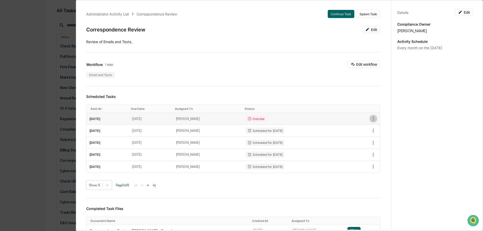
click at [371, 116] on icon "button" at bounding box center [374, 119] width 6 height 6
click at [389, 127] on li "Mark as Completed" at bounding box center [388, 126] width 42 height 9
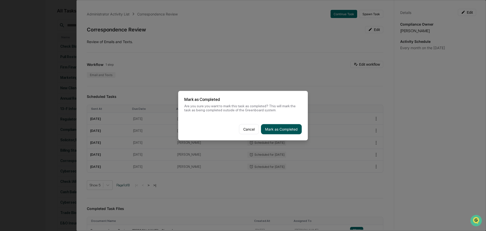
click at [285, 126] on button "Mark as Completed" at bounding box center [281, 129] width 41 height 10
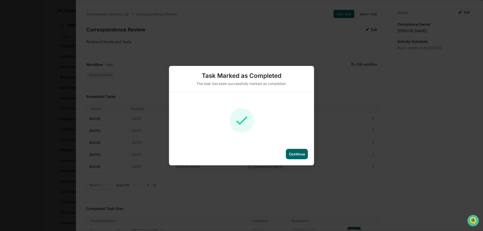
click at [295, 152] on div "Continue" at bounding box center [297, 154] width 16 height 4
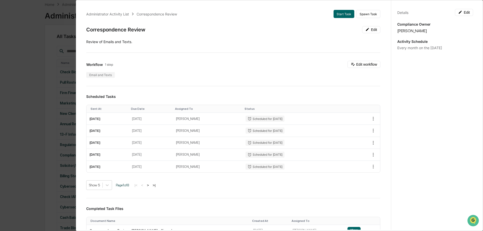
scroll to position [0, 0]
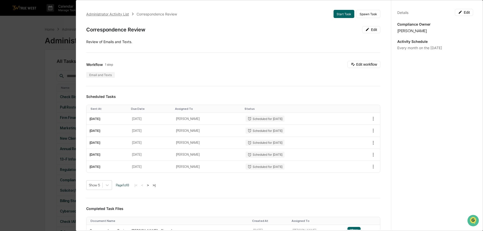
click at [121, 13] on div "Administrator Activity List" at bounding box center [107, 14] width 43 height 4
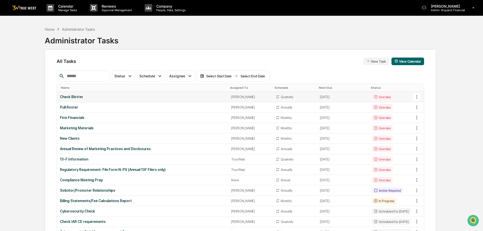
click at [417, 96] on icon at bounding box center [417, 97] width 6 height 6
click at [427, 104] on li "View Task" at bounding box center [436, 105] width 40 height 9
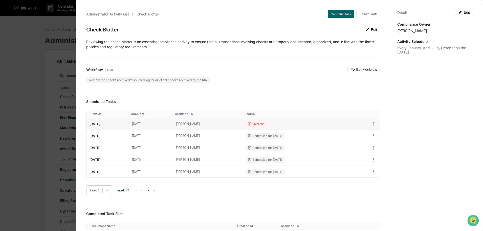
click at [106, 123] on td "[DATE]" at bounding box center [108, 124] width 43 height 12
click at [371, 123] on icon "button" at bounding box center [374, 124] width 6 height 6
click at [382, 132] on li "Mark as Completed" at bounding box center [388, 132] width 42 height 9
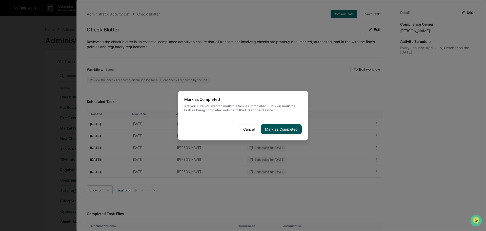
click at [289, 126] on button "Mark as Completed" at bounding box center [281, 129] width 41 height 10
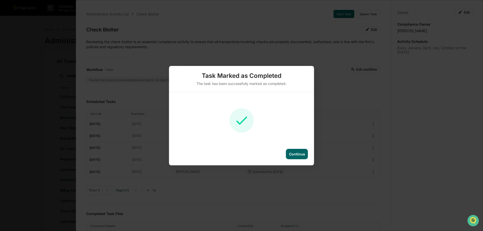
click at [299, 152] on div "Continue" at bounding box center [297, 154] width 16 height 4
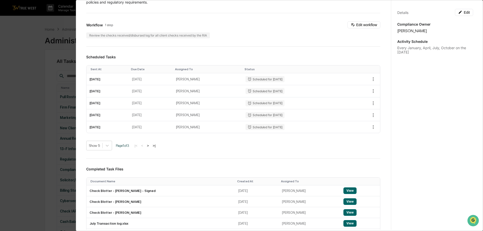
scroll to position [152, 0]
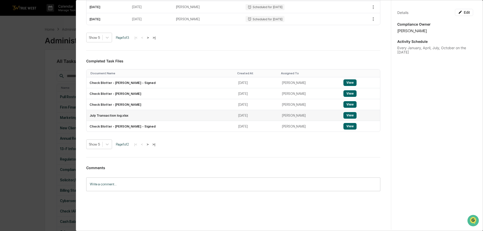
click at [344, 116] on button "View" at bounding box center [350, 115] width 13 height 7
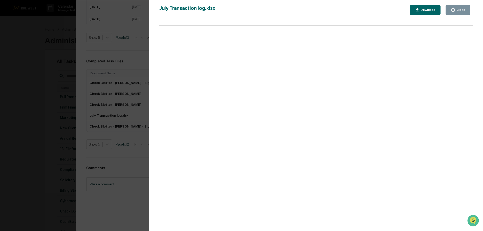
click at [461, 11] on div "Close" at bounding box center [461, 10] width 10 height 4
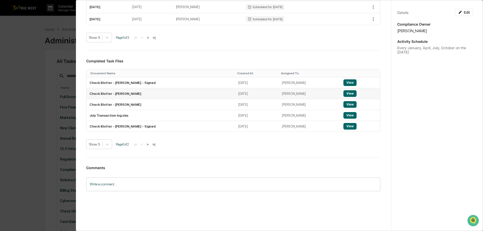
click at [349, 92] on button "View" at bounding box center [350, 93] width 13 height 7
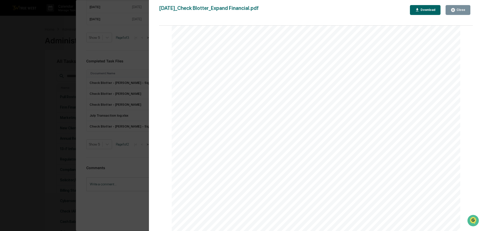
scroll to position [202, 0]
click at [419, 10] on icon "button" at bounding box center [417, 9] width 3 height 3
click at [458, 10] on div "Close" at bounding box center [461, 10] width 10 height 4
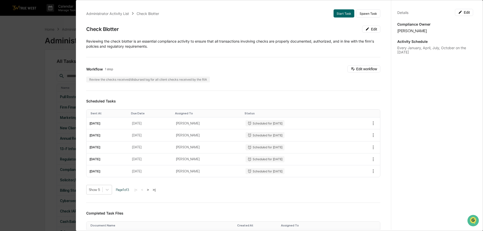
scroll to position [0, 0]
click at [118, 13] on div "Administrator Activity List" at bounding box center [107, 14] width 43 height 4
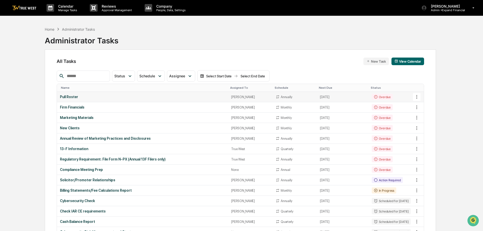
click at [417, 98] on icon at bounding box center [417, 97] width 1 height 4
click at [423, 107] on li "View Task" at bounding box center [436, 105] width 40 height 9
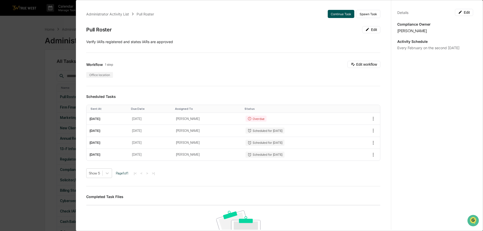
click at [339, 14] on button "Continue Task" at bounding box center [341, 14] width 27 height 8
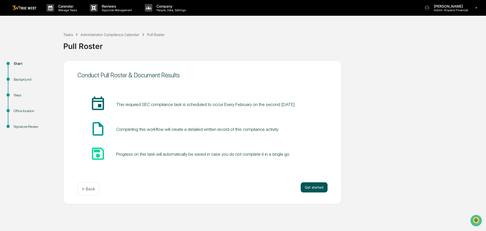
click at [316, 185] on button "Get started" at bounding box center [314, 187] width 27 height 10
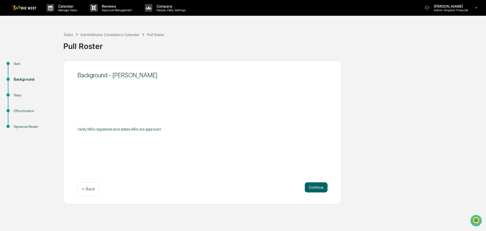
click at [90, 187] on p "← Back" at bounding box center [88, 188] width 13 height 5
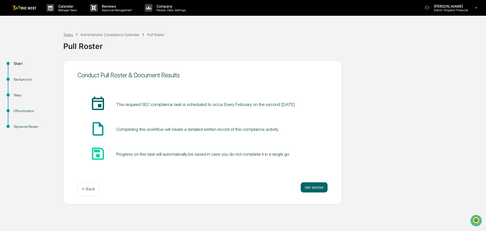
click at [71, 35] on div "Tasks" at bounding box center [68, 34] width 10 height 4
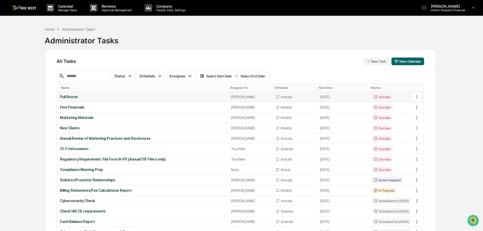
click at [419, 96] on icon at bounding box center [417, 97] width 6 height 6
click at [423, 105] on li "View Task" at bounding box center [436, 105] width 40 height 9
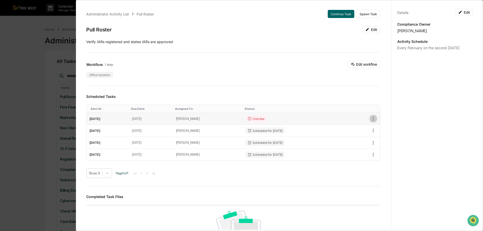
click at [373, 119] on icon "button" at bounding box center [373, 119] width 1 height 4
click at [357, 112] on div at bounding box center [243, 115] width 486 height 231
click at [338, 14] on button "Continue Task" at bounding box center [341, 14] width 27 height 8
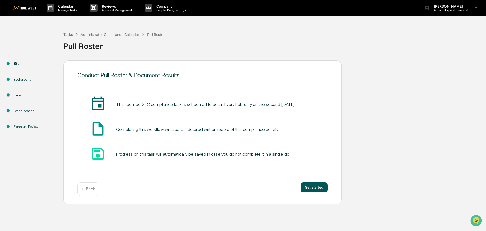
click at [309, 185] on button "Get started" at bounding box center [314, 187] width 27 height 10
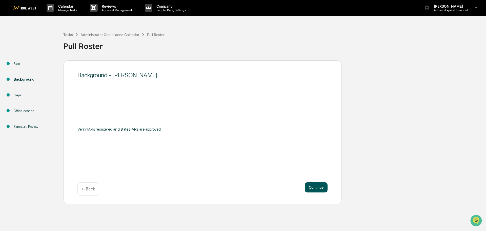
click at [315, 188] on button "Continue" at bounding box center [316, 187] width 23 height 10
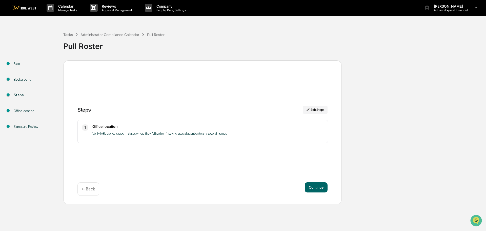
click at [93, 188] on p "← Back" at bounding box center [88, 188] width 13 height 5
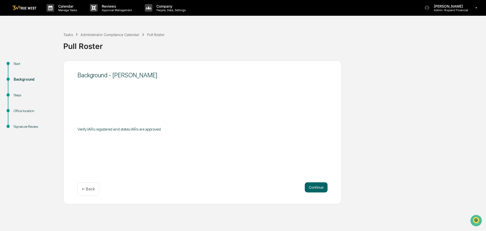
click at [93, 188] on p "← Back" at bounding box center [88, 188] width 13 height 5
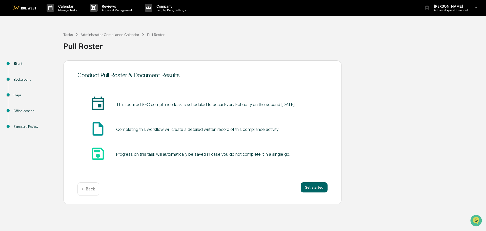
click at [92, 190] on p "← Back" at bounding box center [88, 188] width 13 height 5
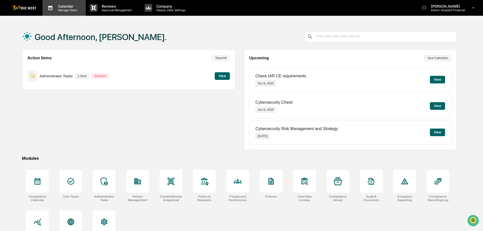
click at [66, 6] on p "Calendar" at bounding box center [67, 6] width 26 height 4
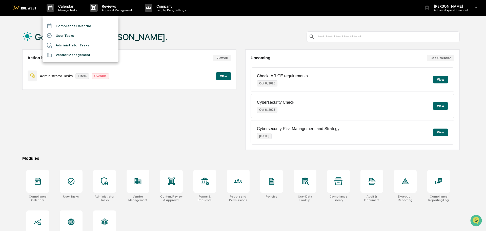
click at [68, 45] on li "Administrator Tasks" at bounding box center [81, 45] width 76 height 10
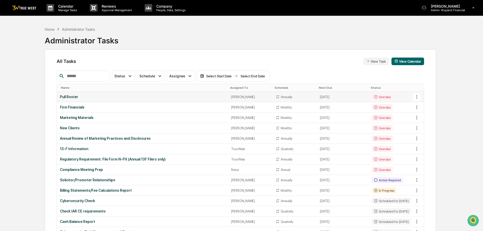
click at [415, 98] on icon at bounding box center [417, 97] width 6 height 6
click at [426, 108] on li "View Task" at bounding box center [436, 105] width 40 height 9
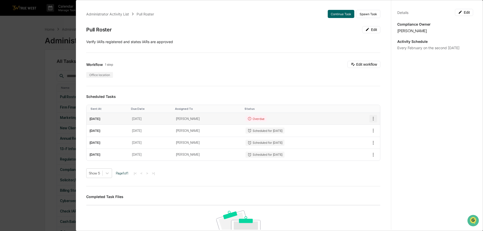
click at [371, 118] on icon "button" at bounding box center [374, 119] width 6 height 6
click at [380, 129] on li "Mark as Completed" at bounding box center [388, 126] width 42 height 9
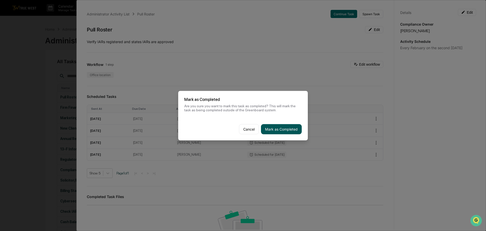
click at [282, 128] on button "Mark as Completed" at bounding box center [281, 129] width 41 height 10
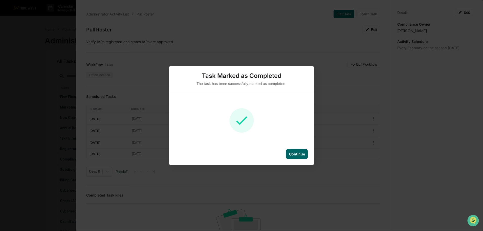
click at [296, 152] on div "Continue" at bounding box center [297, 154] width 16 height 4
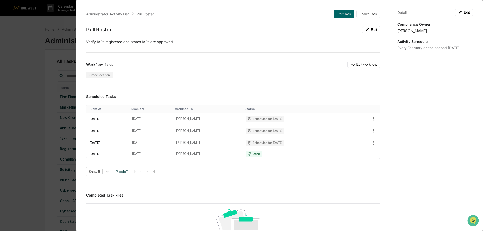
click at [97, 14] on div "Administrator Activity List" at bounding box center [107, 14] width 43 height 4
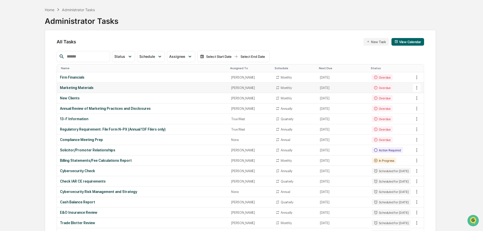
scroll to position [25, 0]
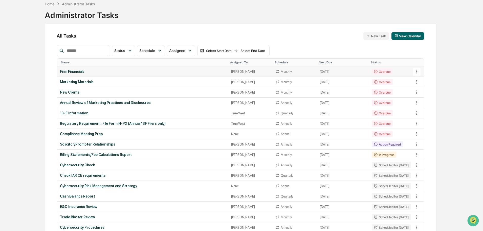
click at [417, 74] on icon at bounding box center [417, 72] width 6 height 6
click at [424, 82] on li "View Task" at bounding box center [436, 80] width 40 height 9
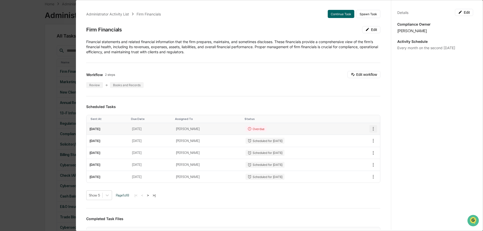
click at [373, 130] on icon "button" at bounding box center [373, 129] width 1 height 4
click at [385, 138] on li "Mark as Completed" at bounding box center [388, 137] width 42 height 9
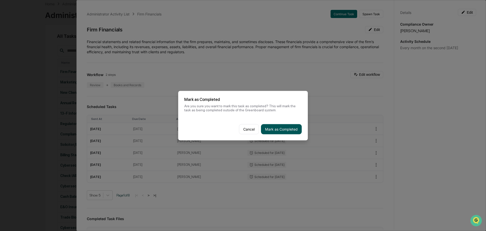
click at [272, 127] on button "Mark as Completed" at bounding box center [281, 129] width 41 height 10
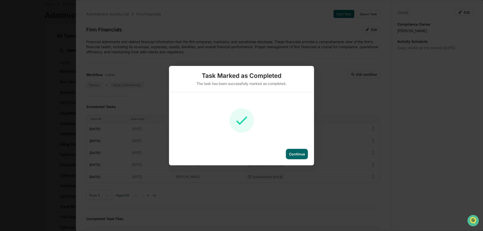
click at [302, 152] on div "Continue" at bounding box center [297, 154] width 16 height 4
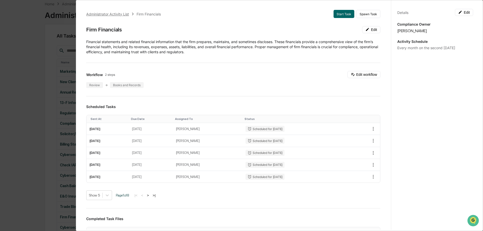
click at [108, 15] on div "Administrator Activity List" at bounding box center [107, 14] width 43 height 4
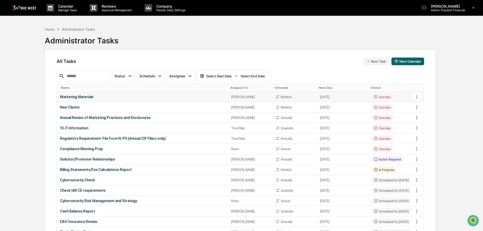
click at [416, 95] on icon at bounding box center [417, 97] width 6 height 6
click at [425, 107] on li "View Task" at bounding box center [436, 105] width 40 height 9
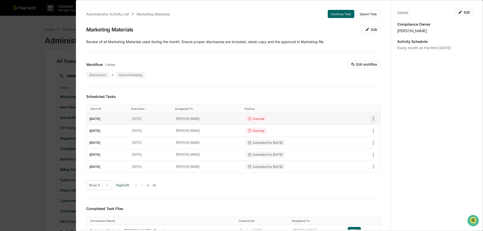
click at [371, 120] on icon "button" at bounding box center [374, 119] width 6 height 6
click at [384, 126] on li "Mark as Completed" at bounding box center [388, 126] width 42 height 9
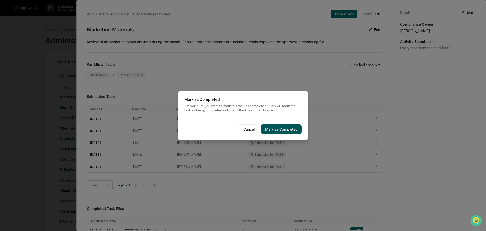
click at [277, 127] on button "Mark as Completed" at bounding box center [281, 129] width 41 height 10
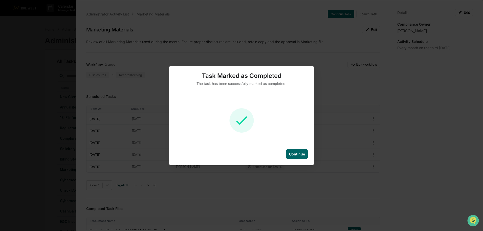
click at [298, 151] on div "Continue" at bounding box center [297, 154] width 22 height 10
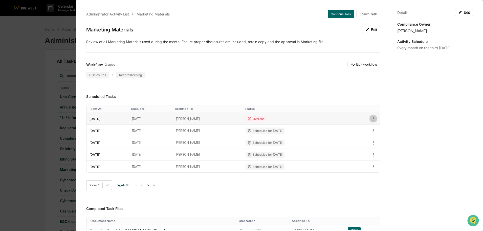
click at [371, 118] on icon "button" at bounding box center [374, 119] width 6 height 6
click at [383, 126] on li "Mark as Completed" at bounding box center [388, 126] width 42 height 9
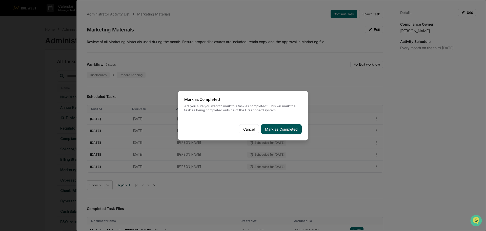
click at [281, 128] on button "Mark as Completed" at bounding box center [281, 129] width 41 height 10
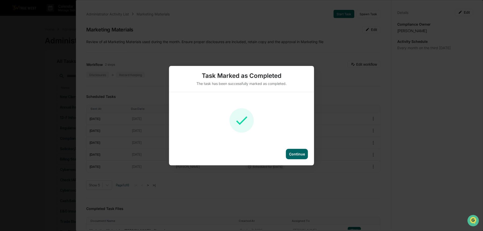
click at [294, 155] on div "Continue" at bounding box center [297, 154] width 16 height 4
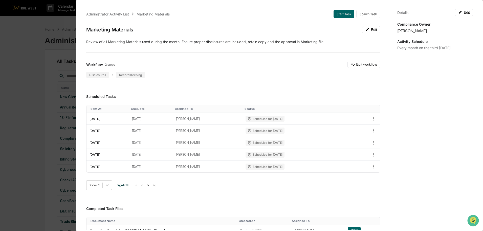
click at [104, 16] on div "Administrator Activity List Marketing Materials" at bounding box center [128, 14] width 84 height 6
click at [107, 15] on div "Administrator Activity List" at bounding box center [107, 14] width 43 height 4
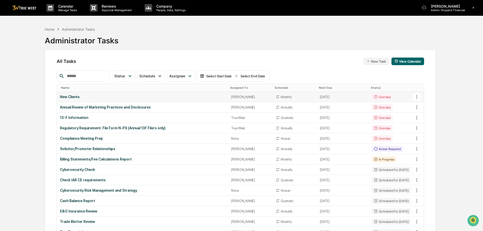
click at [421, 96] on button at bounding box center [417, 97] width 8 height 8
click at [384, 115] on div at bounding box center [243, 115] width 486 height 231
click at [417, 147] on icon at bounding box center [417, 149] width 1 height 4
click at [422, 157] on li "View Task" at bounding box center [436, 157] width 40 height 9
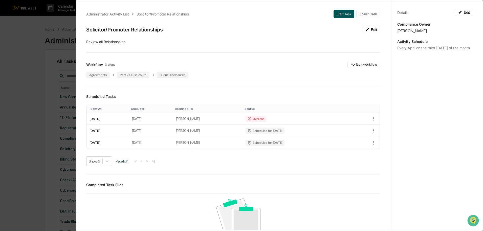
click at [338, 12] on button "Start Task" at bounding box center [344, 14] width 21 height 8
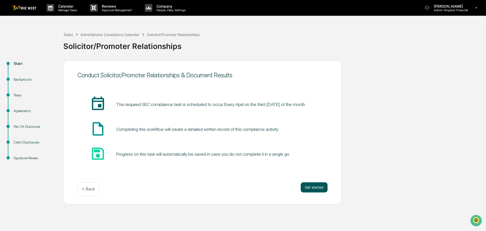
click at [309, 185] on button "Get started" at bounding box center [314, 187] width 27 height 10
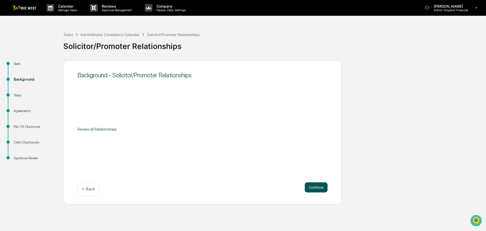
click at [315, 188] on button "Continue" at bounding box center [316, 187] width 23 height 10
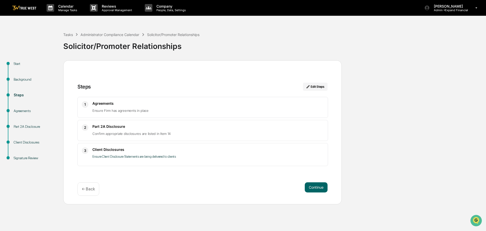
click at [315, 188] on button "Continue" at bounding box center [316, 187] width 23 height 10
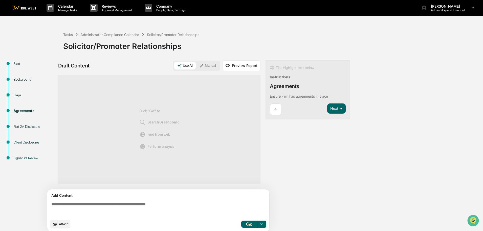
click at [155, 208] on textarea at bounding box center [159, 209] width 220 height 18
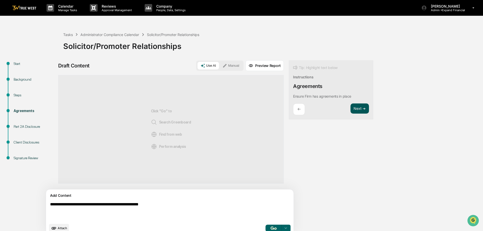
click at [351, 111] on button "Next ➔" at bounding box center [360, 108] width 18 height 10
click at [351, 111] on button "Next ➔" at bounding box center [360, 114] width 18 height 10
drag, startPoint x: 176, startPoint y: 204, endPoint x: 112, endPoint y: 206, distance: 64.3
click at [112, 206] on textarea "**********" at bounding box center [158, 211] width 220 height 22
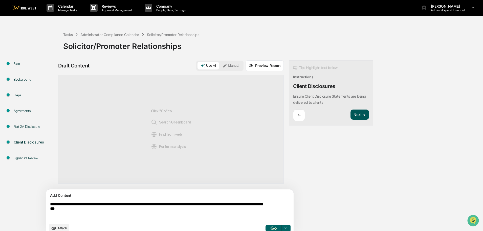
type textarea "**********"
click at [351, 118] on button "Next ➔" at bounding box center [360, 114] width 18 height 10
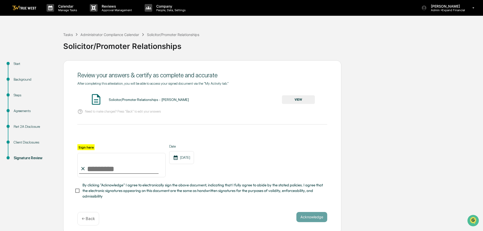
click at [94, 221] on p "← Back" at bounding box center [88, 218] width 13 height 5
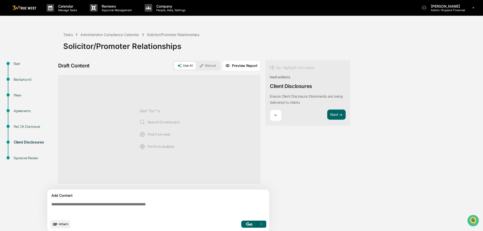
click at [276, 117] on p "←" at bounding box center [275, 115] width 3 height 5
click at [158, 209] on textarea at bounding box center [159, 209] width 220 height 18
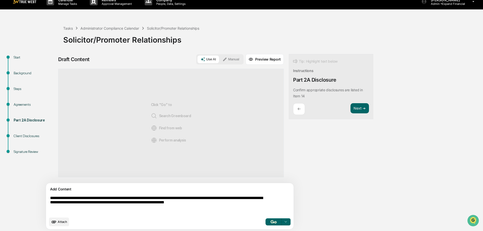
scroll to position [8, 0]
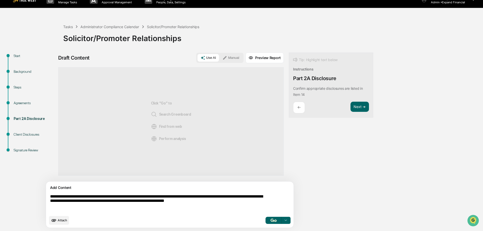
type textarea "**********"
click at [271, 219] on img "button" at bounding box center [274, 219] width 6 height 3
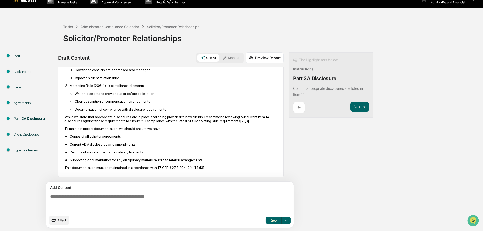
scroll to position [0, 0]
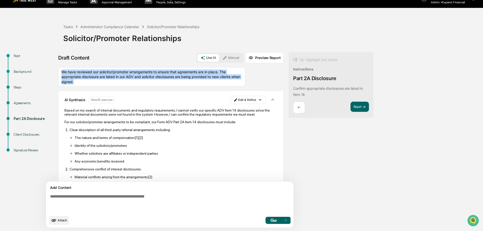
drag, startPoint x: 61, startPoint y: 72, endPoint x: 116, endPoint y: 83, distance: 55.4
click at [116, 83] on div "We have reviewed our solicitor/promoter arrangements to ensure that agreements …" at bounding box center [151, 76] width 187 height 19
copy div "We have reviewed our solicitor/promoter arrangements to ensure that agreements …"
click at [234, 101] on html "Calendar Manage Tasks Reviews Approval Management Company People, Data, Setting…" at bounding box center [243, 107] width 486 height 231
click at [226, 118] on div "Delete Result" at bounding box center [222, 118] width 37 height 8
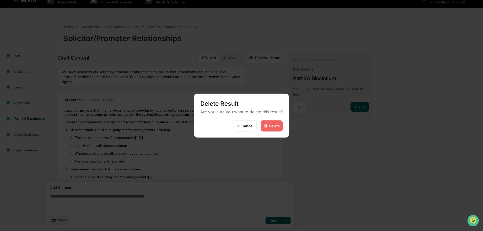
click at [277, 124] on div "Delete" at bounding box center [274, 126] width 11 height 4
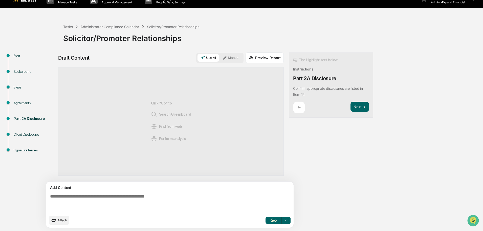
click at [220, 60] on button "Manual" at bounding box center [231, 58] width 23 height 8
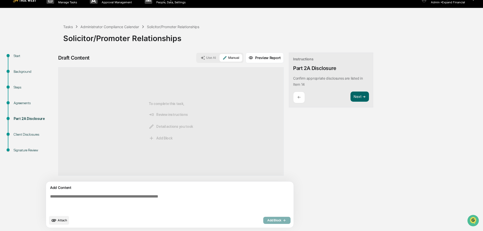
click at [115, 198] on textarea at bounding box center [158, 203] width 220 height 22
paste textarea "**********"
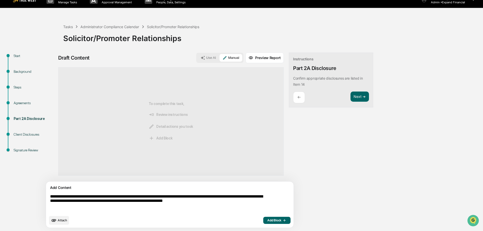
click at [256, 201] on textarea "**********" at bounding box center [158, 203] width 220 height 22
type textarea "**********"
click at [268, 220] on span "Add Block" at bounding box center [277, 221] width 19 height 4
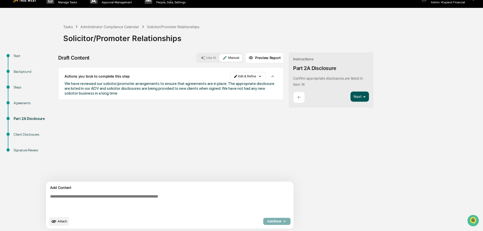
click at [351, 100] on button "Next ➔" at bounding box center [360, 96] width 18 height 10
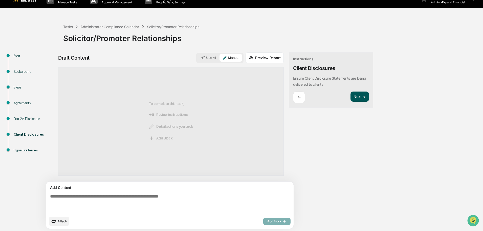
click at [351, 100] on button "Next ➔" at bounding box center [360, 96] width 18 height 10
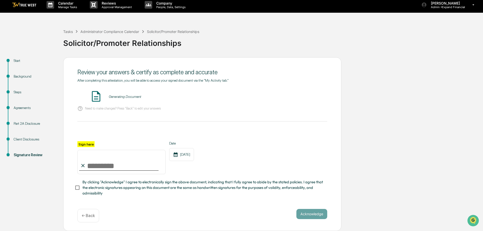
scroll to position [5, 0]
click at [301, 97] on button "VIEW" at bounding box center [298, 96] width 33 height 9
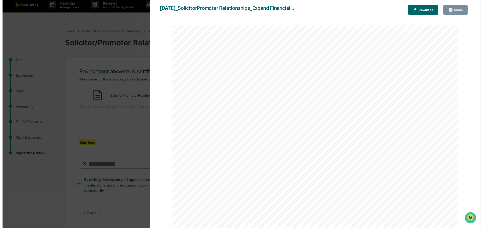
scroll to position [25, 0]
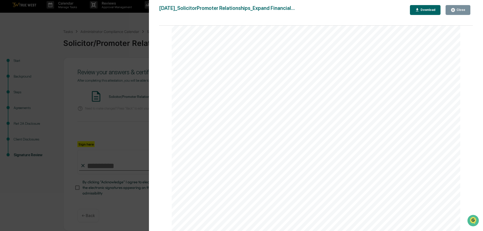
click at [456, 12] on button "Close" at bounding box center [458, 10] width 25 height 10
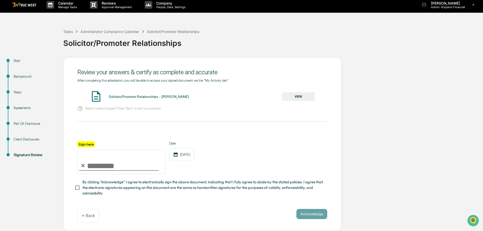
click at [103, 166] on input "Sign here" at bounding box center [121, 162] width 88 height 24
type input "**********"
click at [309, 214] on button "Acknowledge" at bounding box center [312, 214] width 31 height 10
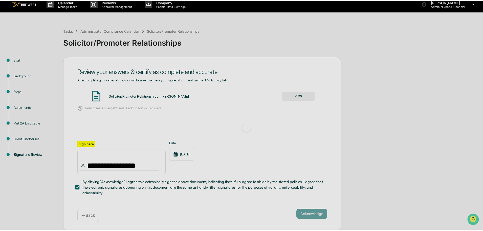
scroll to position [0, 0]
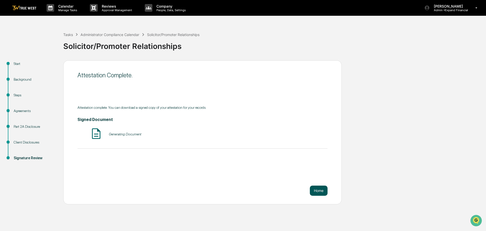
click at [322, 188] on button "Home" at bounding box center [319, 190] width 18 height 10
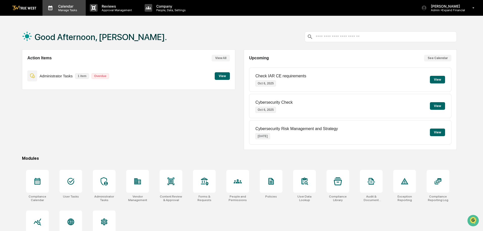
click at [68, 7] on p "Calendar" at bounding box center [67, 6] width 26 height 4
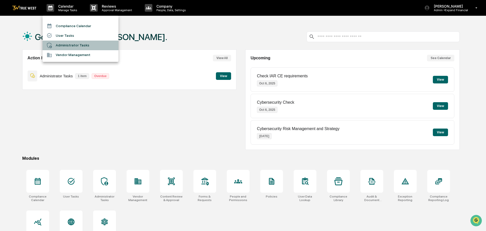
click at [69, 47] on li "Administrator Tasks" at bounding box center [81, 45] width 76 height 10
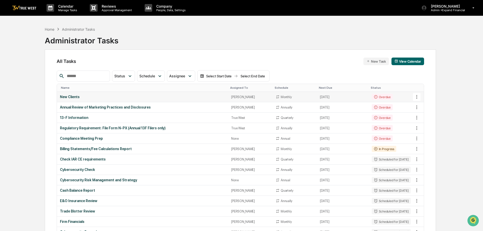
click at [417, 98] on icon at bounding box center [417, 97] width 6 height 6
click at [426, 106] on li "View Task" at bounding box center [436, 105] width 40 height 9
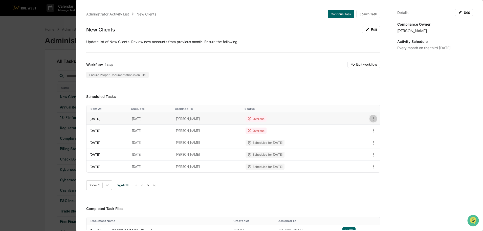
click at [373, 117] on icon "button" at bounding box center [373, 119] width 1 height 4
click at [384, 128] on li "Mark as Completed" at bounding box center [388, 126] width 42 height 9
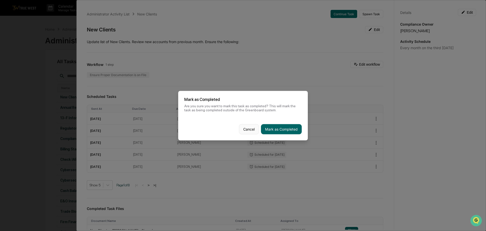
click at [247, 126] on button "Cancel" at bounding box center [249, 129] width 20 height 10
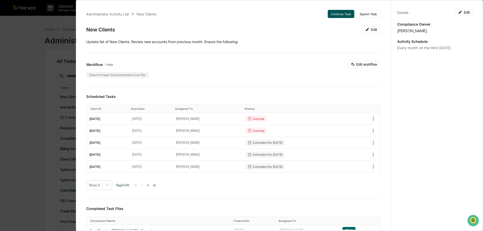
click at [338, 11] on button "Continue Task" at bounding box center [341, 14] width 27 height 8
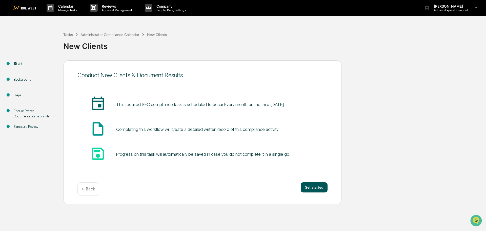
click at [313, 188] on button "Get started" at bounding box center [314, 187] width 27 height 10
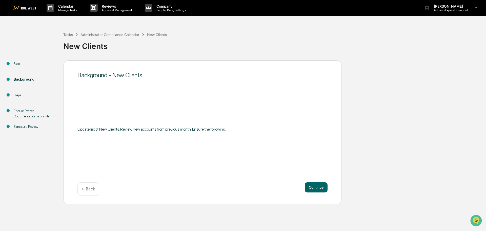
click at [86, 190] on p "← Back" at bounding box center [88, 188] width 13 height 5
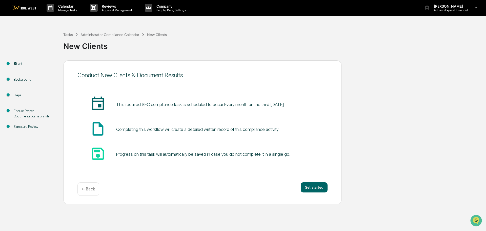
click at [96, 187] on div "← Back" at bounding box center [88, 188] width 22 height 13
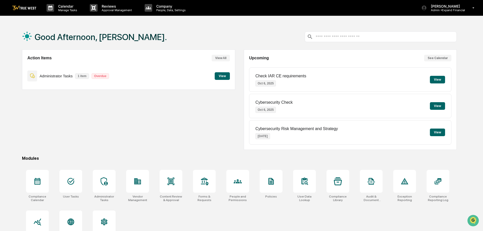
click at [221, 73] on button "View" at bounding box center [222, 76] width 15 height 8
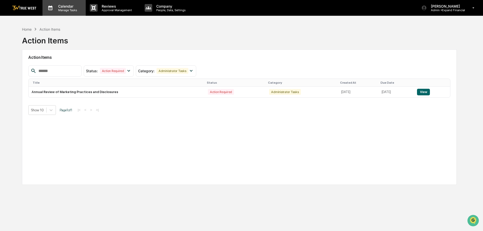
click at [74, 7] on p "Calendar" at bounding box center [67, 6] width 26 height 4
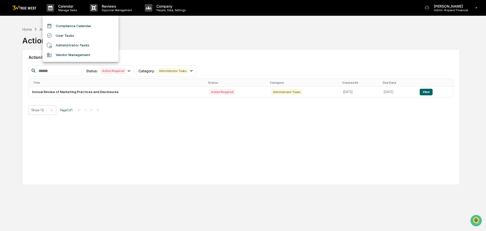
click at [65, 43] on li "Administrator Tasks" at bounding box center [81, 45] width 76 height 10
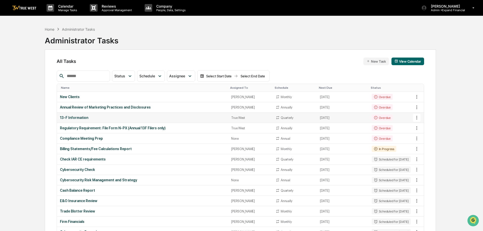
click at [417, 118] on icon at bounding box center [417, 118] width 1 height 4
click at [394, 113] on div at bounding box center [243, 115] width 486 height 231
click at [116, 109] on div "Annual Review of Marketing Practices and Disclosures" at bounding box center [142, 107] width 165 height 4
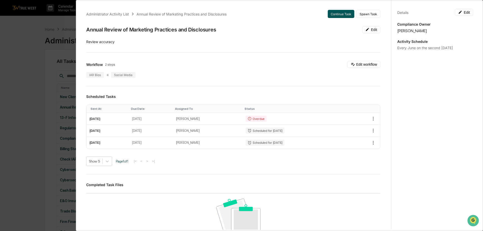
click at [332, 13] on button "Continue Task" at bounding box center [341, 14] width 27 height 8
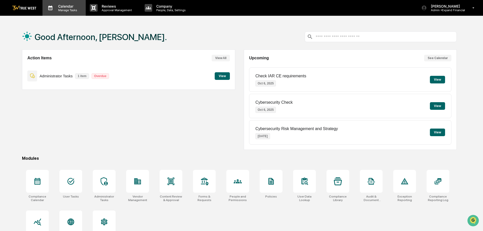
click at [69, 3] on div "Calendar Manage Tasks" at bounding box center [64, 8] width 43 height 16
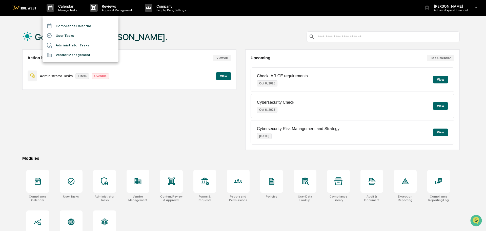
click at [69, 47] on li "Administrator Tasks" at bounding box center [81, 45] width 76 height 10
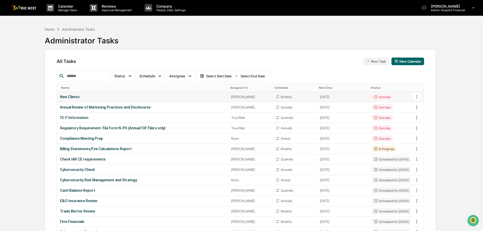
click at [418, 97] on icon at bounding box center [417, 97] width 6 height 6
click at [428, 105] on li "View Task" at bounding box center [436, 105] width 40 height 9
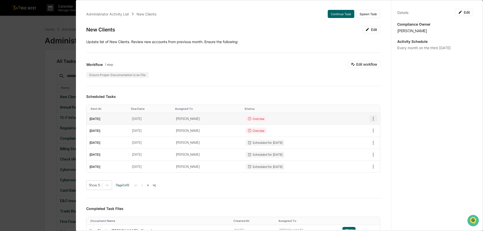
click at [371, 119] on icon "button" at bounding box center [374, 119] width 6 height 6
click at [383, 130] on li "Mark as Completed" at bounding box center [388, 126] width 42 height 9
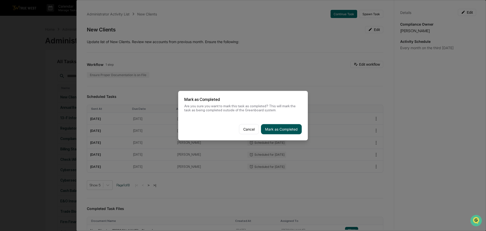
click at [281, 128] on button "Mark as Completed" at bounding box center [281, 129] width 41 height 10
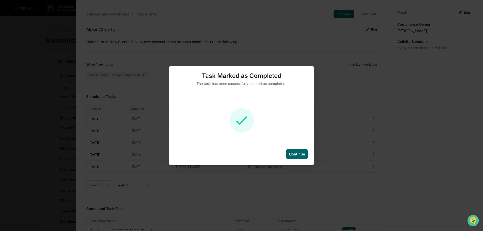
click at [291, 152] on div "Continue" at bounding box center [297, 154] width 16 height 4
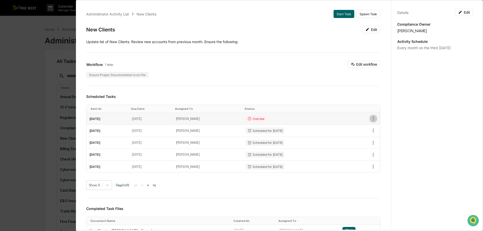
click at [371, 117] on icon "button" at bounding box center [374, 119] width 6 height 6
click at [379, 129] on li "Mark as Completed" at bounding box center [388, 126] width 42 height 9
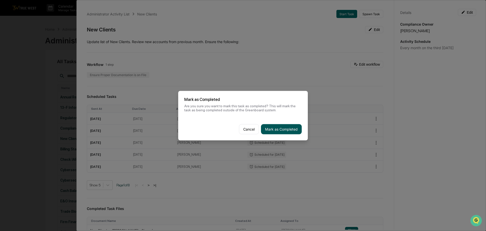
click at [282, 127] on button "Mark as Completed" at bounding box center [281, 129] width 41 height 10
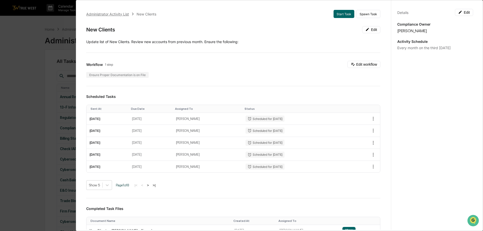
click at [104, 14] on div "Administrator Activity List" at bounding box center [107, 14] width 43 height 4
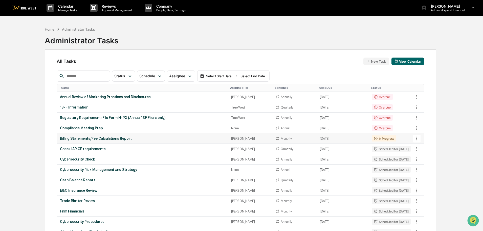
click at [124, 137] on div "Billing Statements/Fee Calculations Report" at bounding box center [142, 138] width 165 height 4
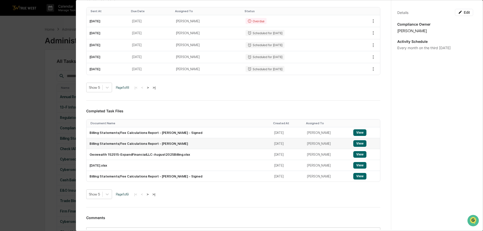
scroll to position [46, 0]
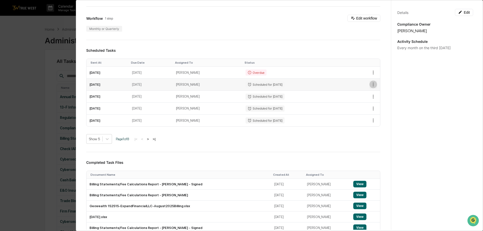
click at [371, 84] on icon "button" at bounding box center [374, 84] width 6 height 6
click at [315, 83] on div at bounding box center [243, 115] width 486 height 231
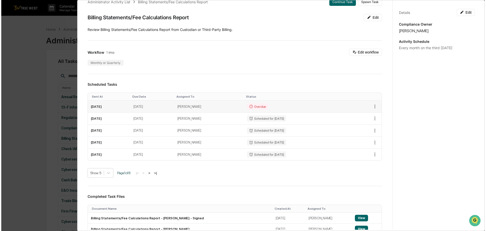
scroll to position [0, 0]
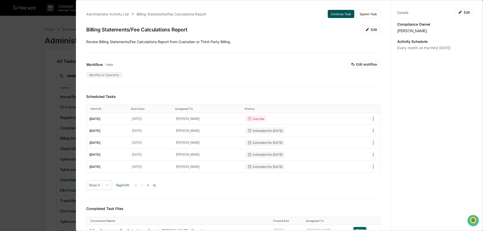
click at [332, 15] on button "Continue Task" at bounding box center [341, 14] width 27 height 8
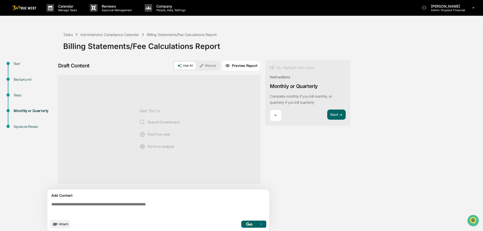
click at [113, 203] on textarea at bounding box center [159, 209] width 220 height 18
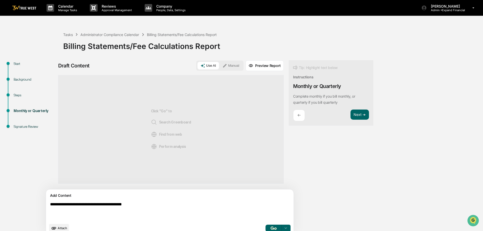
type textarea "**********"
click at [65, 230] on span "Attach" at bounding box center [62, 228] width 9 height 4
click at [474, 8] on icon at bounding box center [474, 7] width 2 height 1
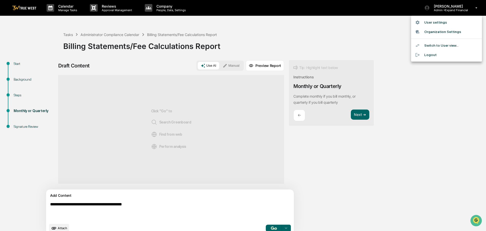
click at [430, 53] on li "Logout" at bounding box center [446, 54] width 71 height 9
